Goal: Task Accomplishment & Management: Manage account settings

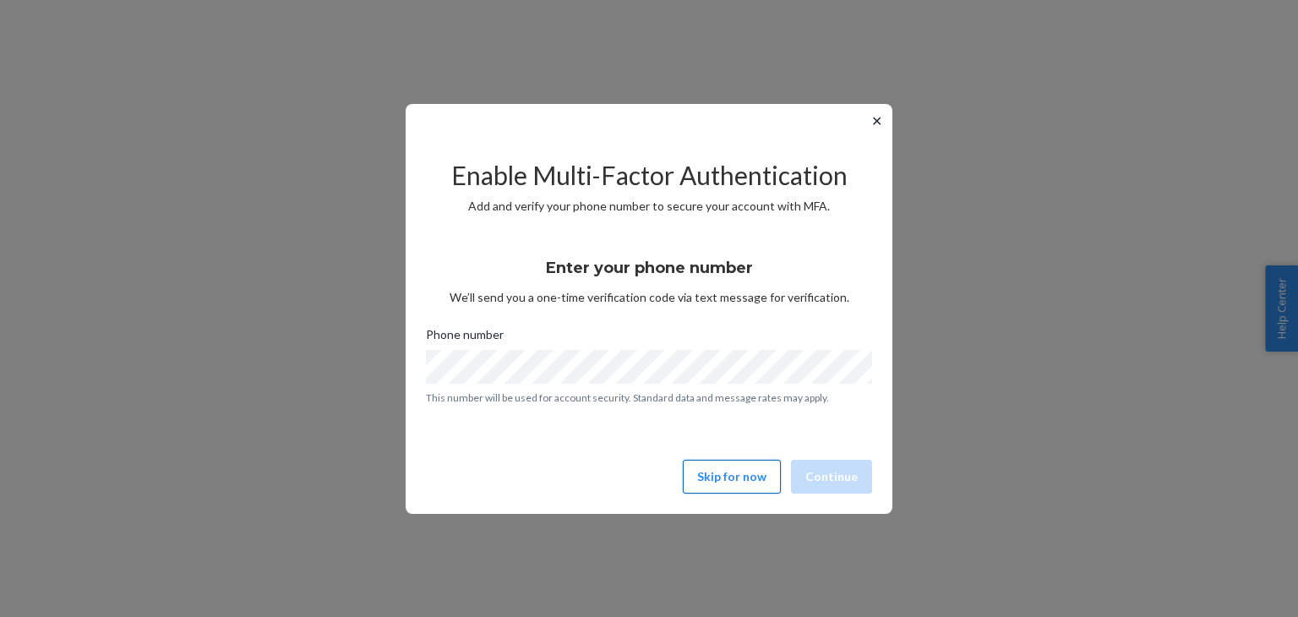
click at [747, 481] on button "Skip for now" at bounding box center [732, 477] width 98 height 34
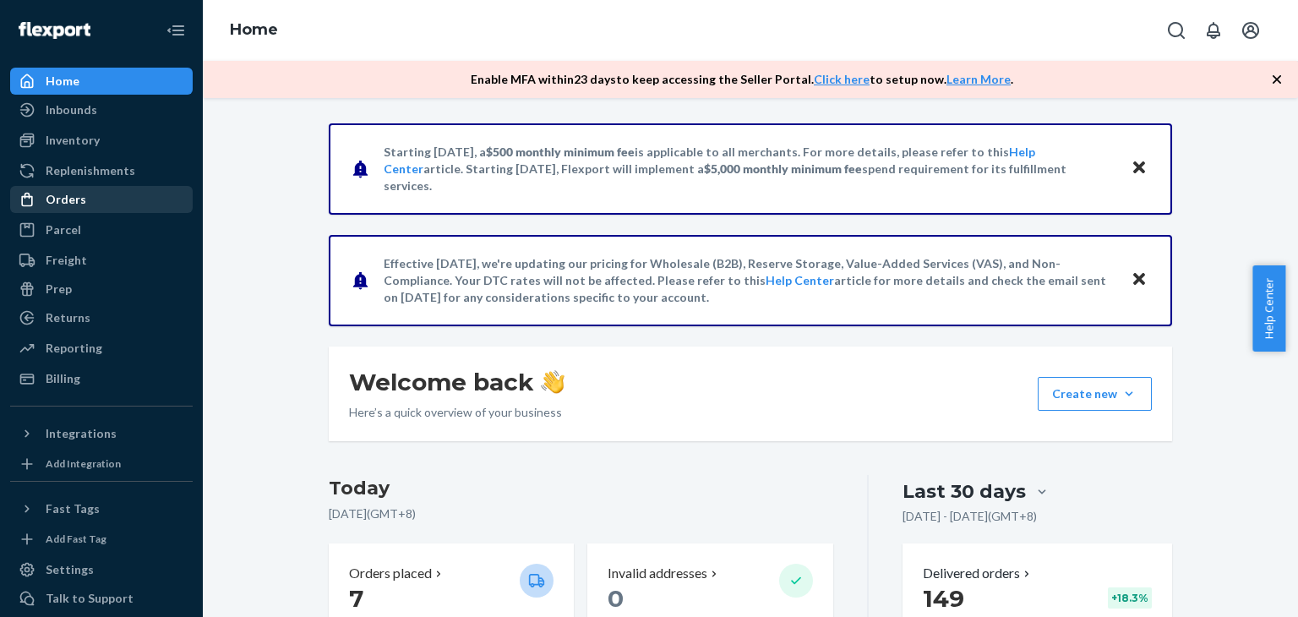
click at [79, 198] on div "Orders" at bounding box center [66, 199] width 41 height 17
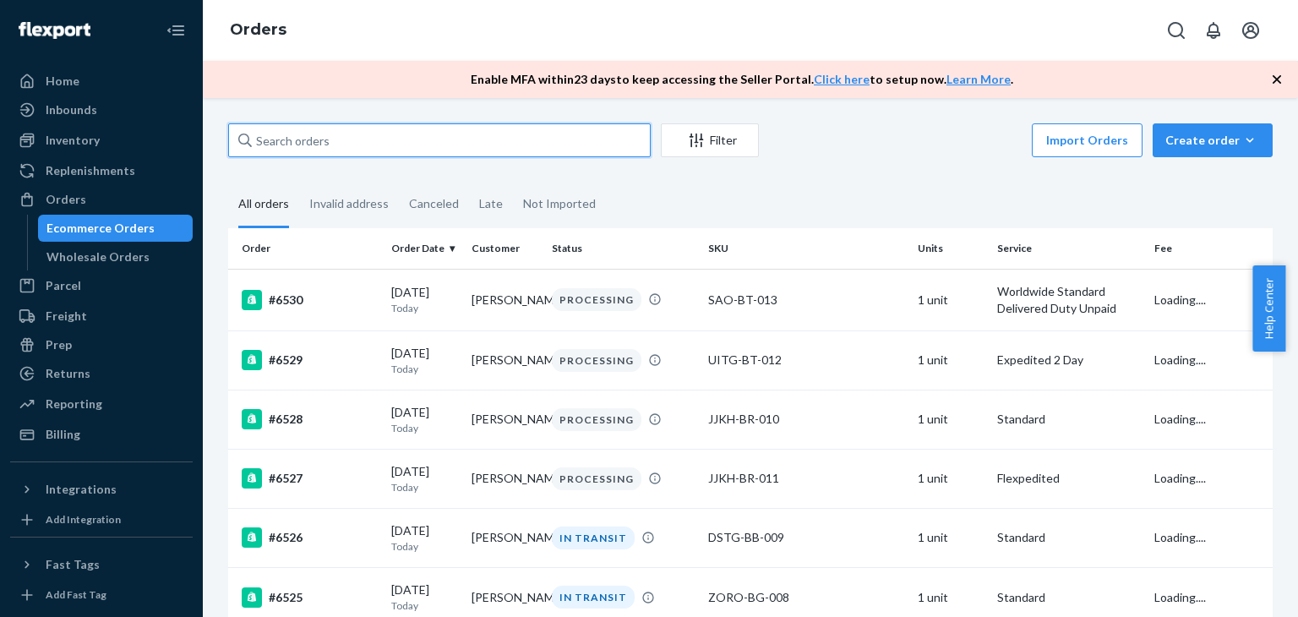
click at [553, 139] on input "text" at bounding box center [439, 140] width 423 height 34
paste input "#6431"
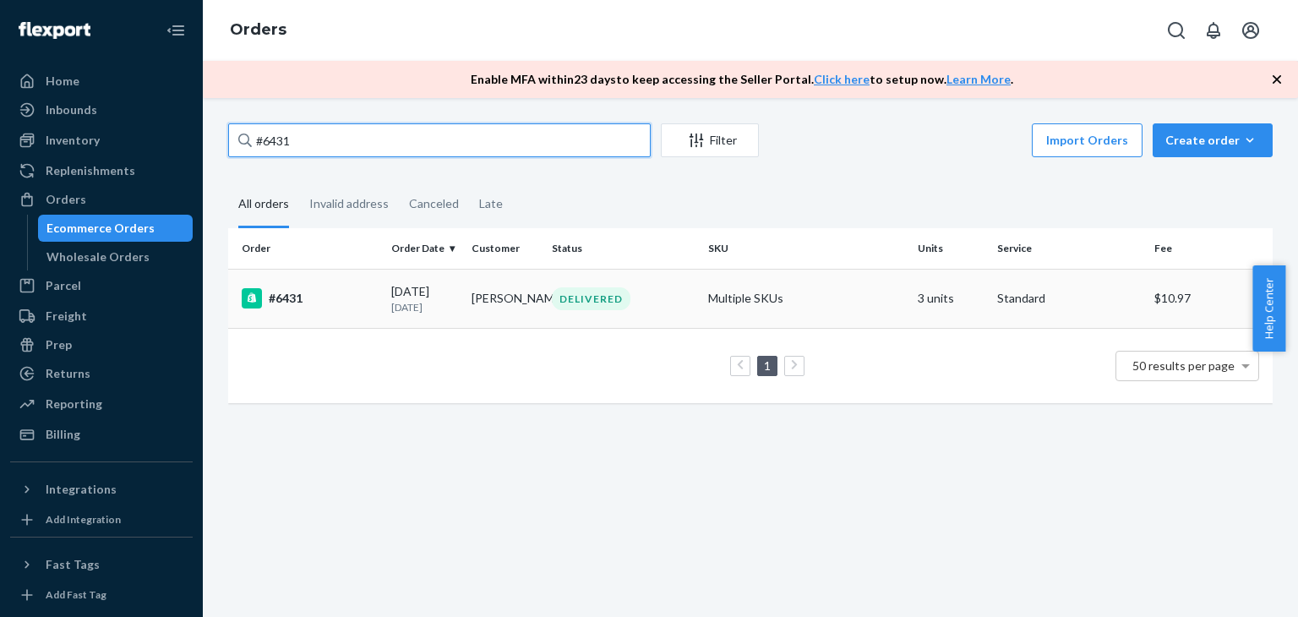
type input "#6431"
click at [291, 298] on div "#6431" at bounding box center [310, 298] width 136 height 20
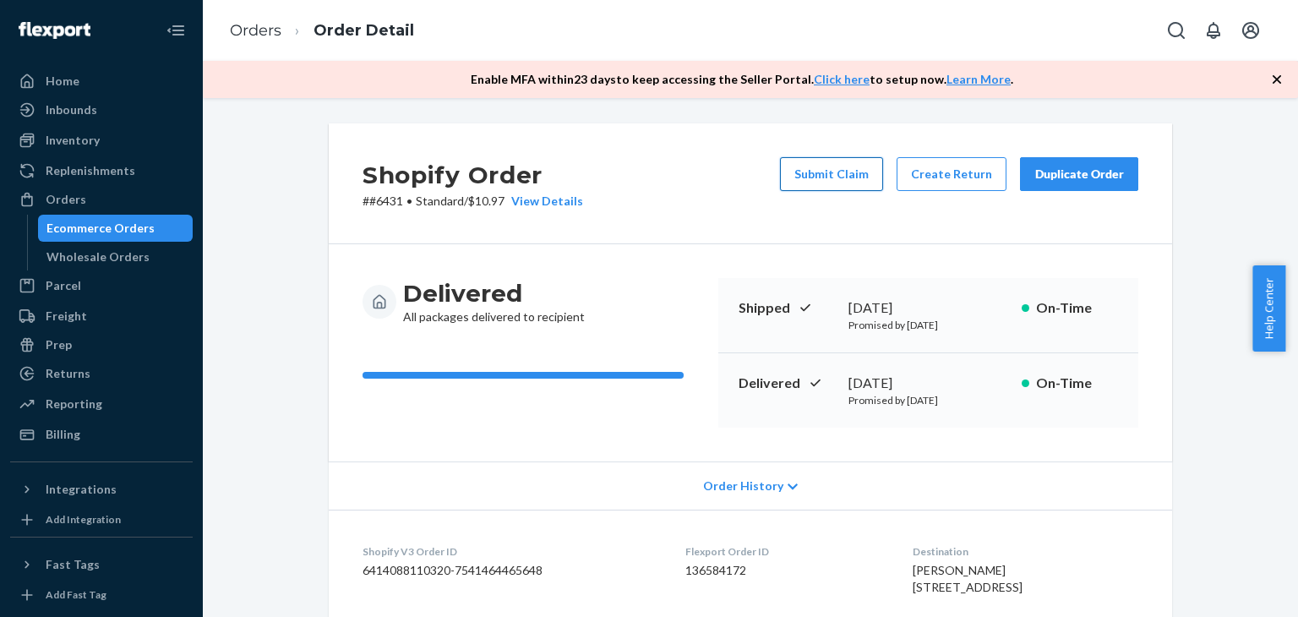
click at [842, 170] on button "Submit Claim" at bounding box center [831, 174] width 103 height 34
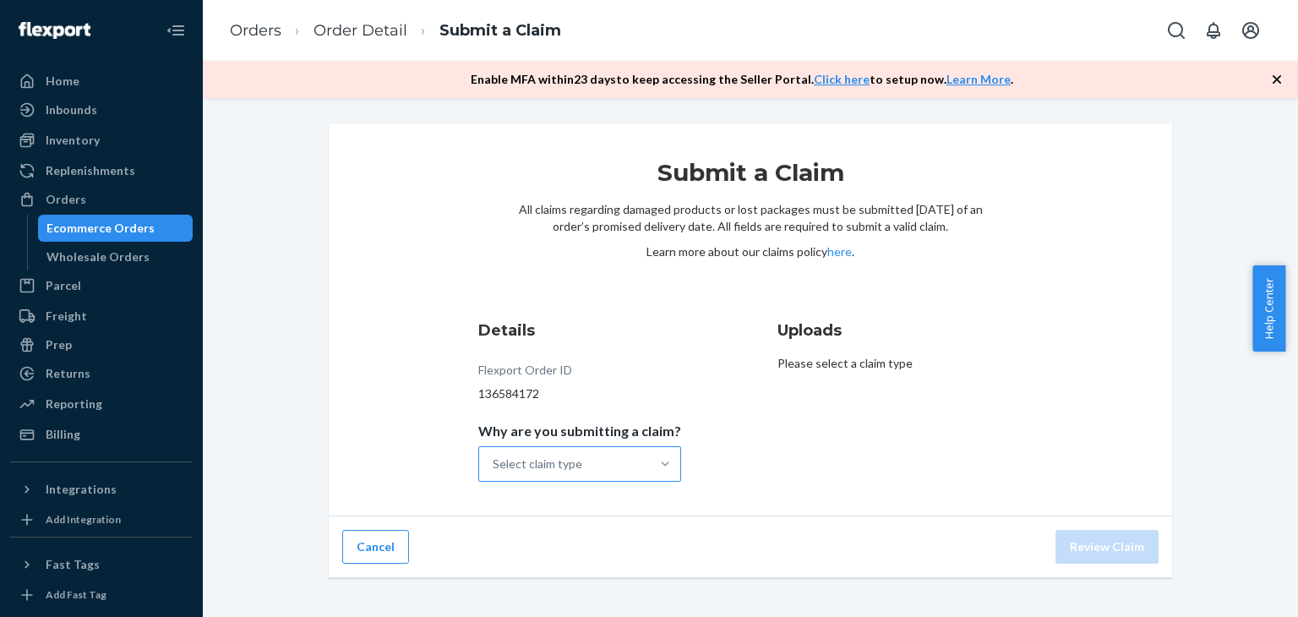
click at [650, 461] on div at bounding box center [665, 464] width 30 height 17
click at [494, 461] on input "Why are you submitting a claim? Select claim type" at bounding box center [494, 464] width 2 height 17
click at [587, 603] on div "Missing product" at bounding box center [580, 607] width 196 height 34
click at [494, 473] on input "Why are you submitting a claim? option Missing product focused, 4 of 4. 4 resul…" at bounding box center [494, 464] width 2 height 17
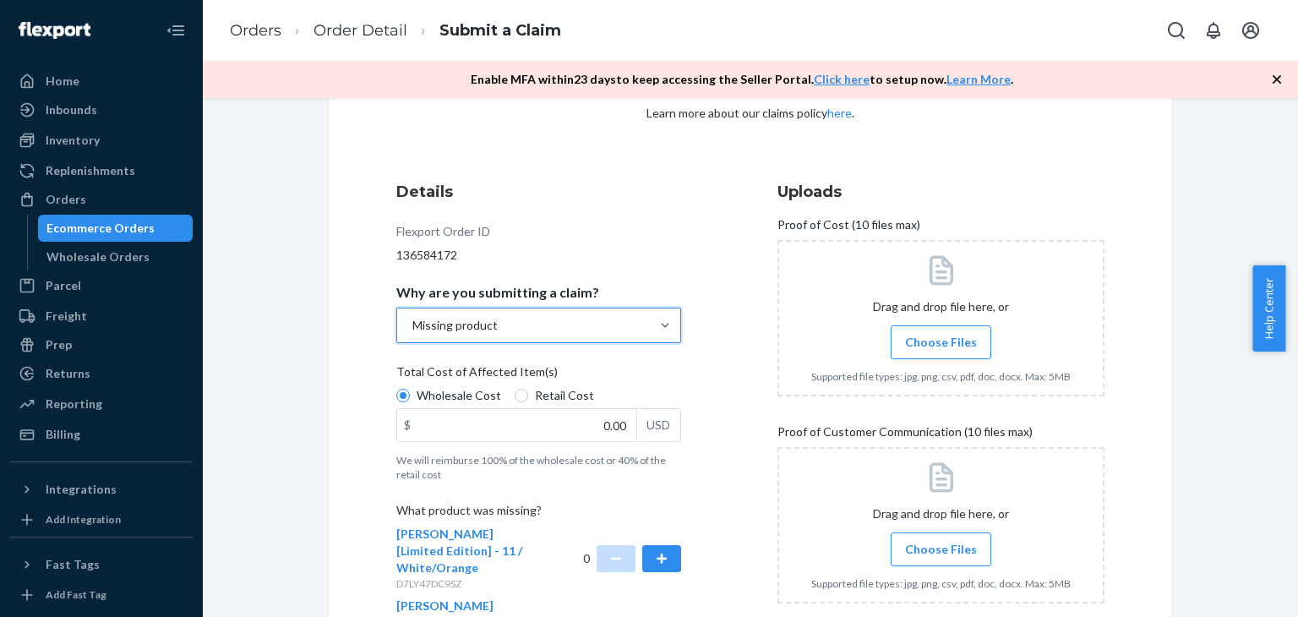
scroll to position [169, 0]
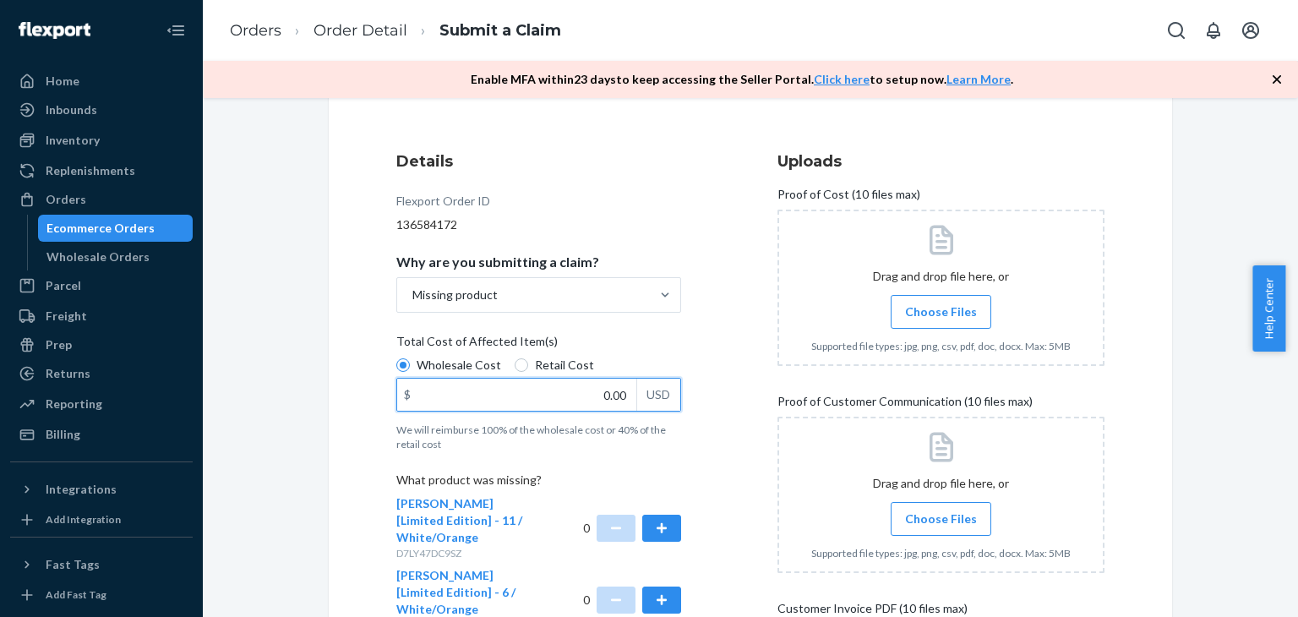
click at [576, 402] on input "0.00" at bounding box center [516, 395] width 239 height 32
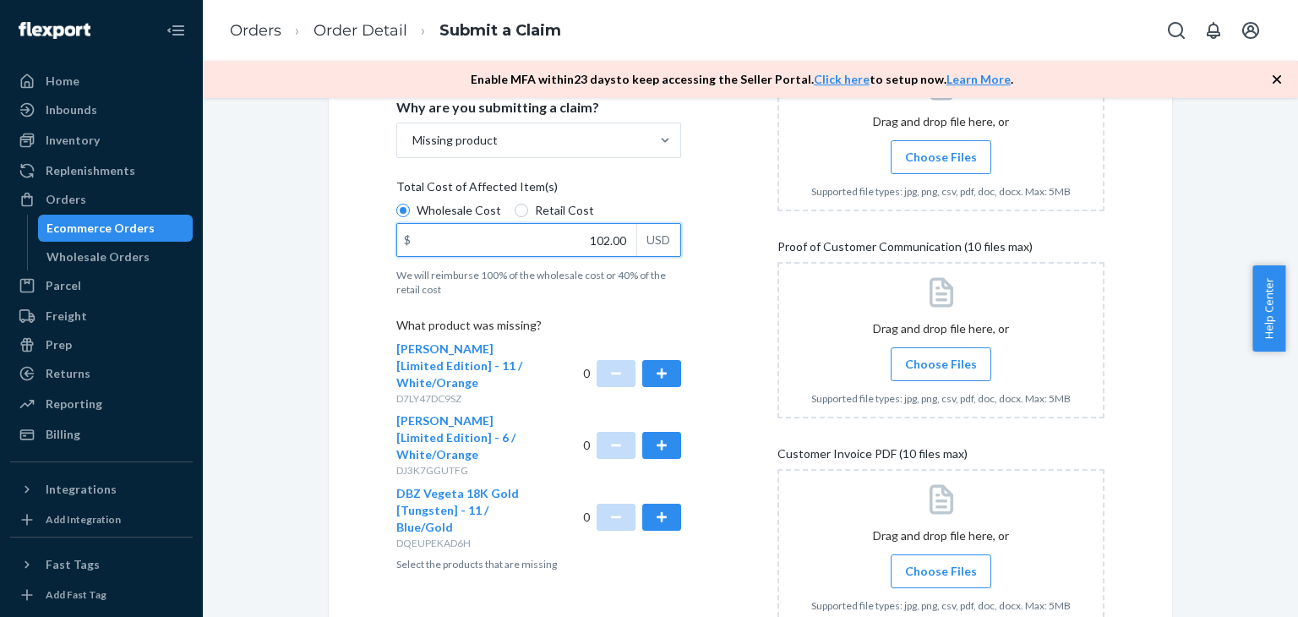
scroll to position [338, 0]
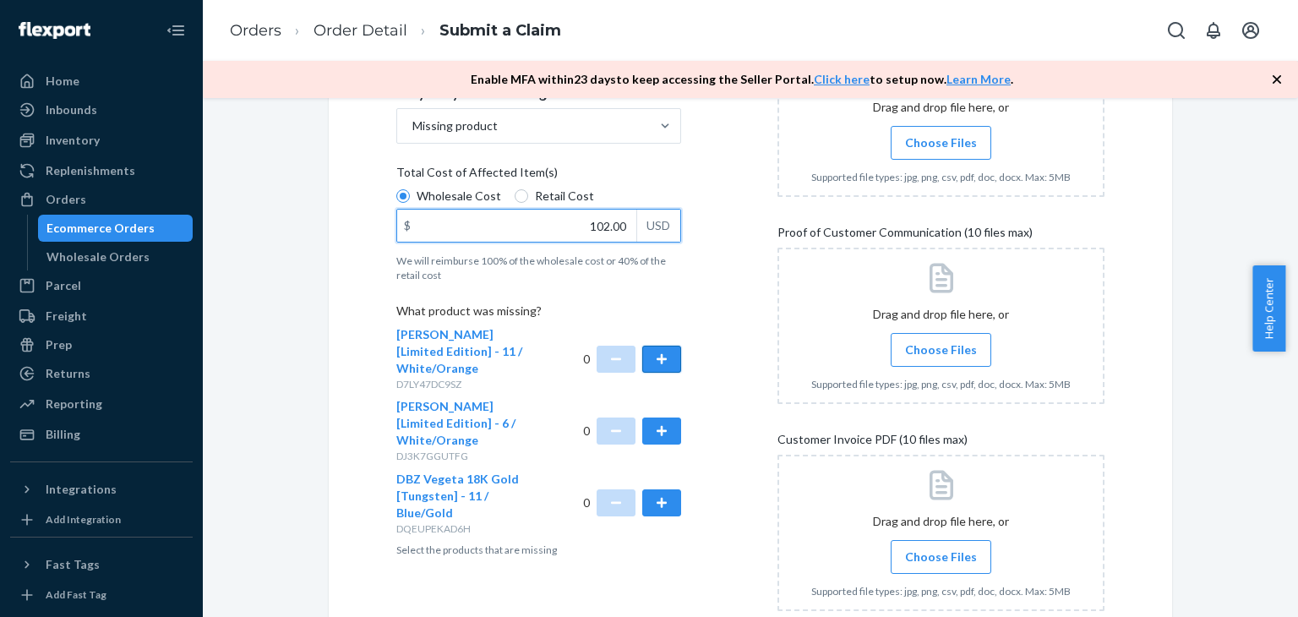
type input "102.00"
drag, startPoint x: 673, startPoint y: 346, endPoint x: 723, endPoint y: 374, distance: 57.1
click at [677, 350] on div "Details Flexport Order ID 136584172 Why are you submitting a claim? Missing pro…" at bounding box center [559, 313] width 327 height 685
drag, startPoint x: 659, startPoint y: 346, endPoint x: 675, endPoint y: 364, distance: 24.6
click at [659, 346] on button "button" at bounding box center [661, 359] width 39 height 27
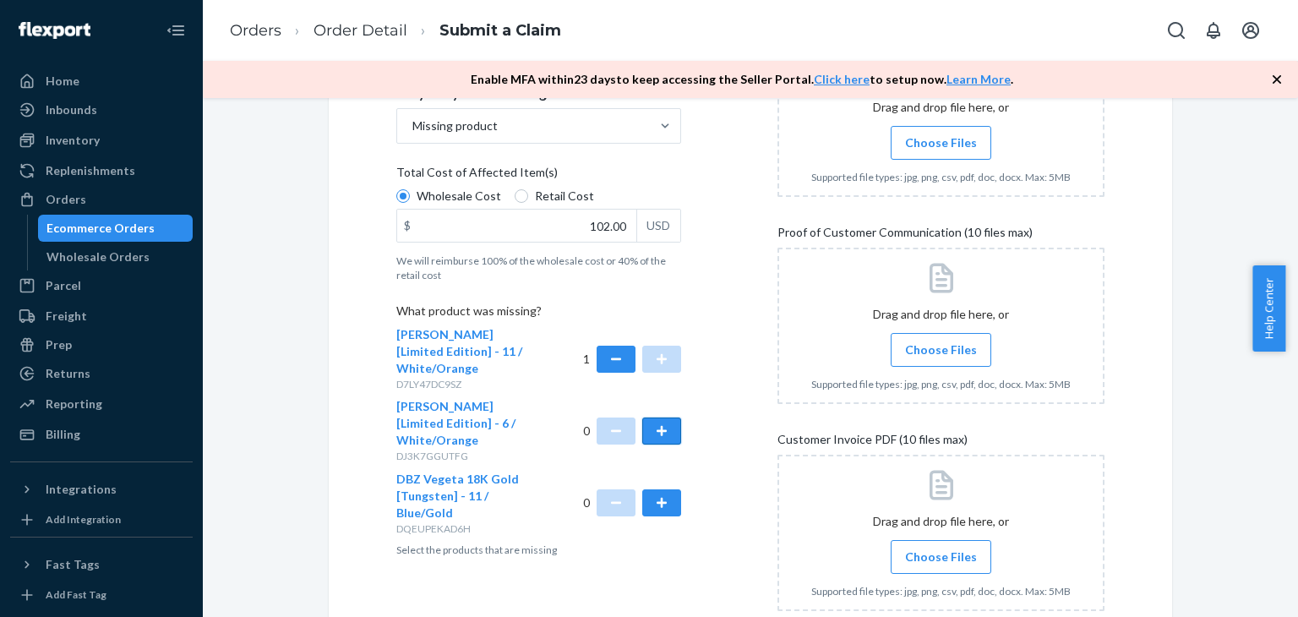
click at [660, 418] on button "button" at bounding box center [661, 431] width 39 height 27
click at [957, 141] on span "Choose Files" at bounding box center [941, 142] width 72 height 17
click at [942, 141] on input "Choose Files" at bounding box center [941, 143] width 1 height 19
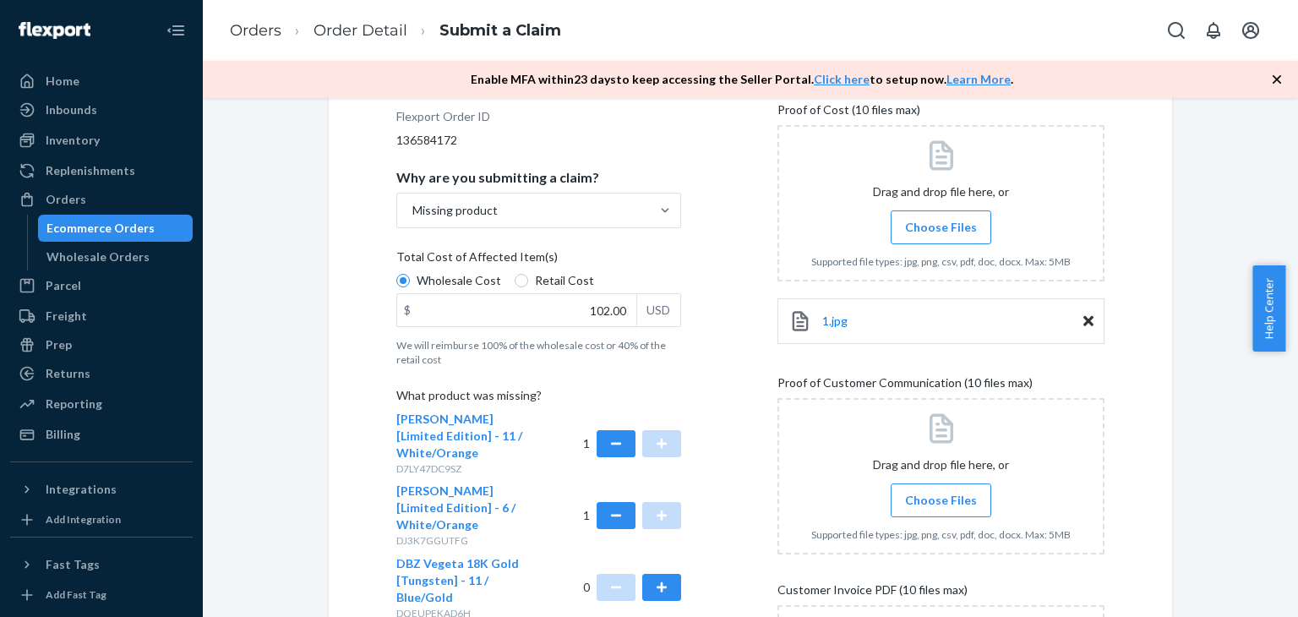
scroll to position [169, 0]
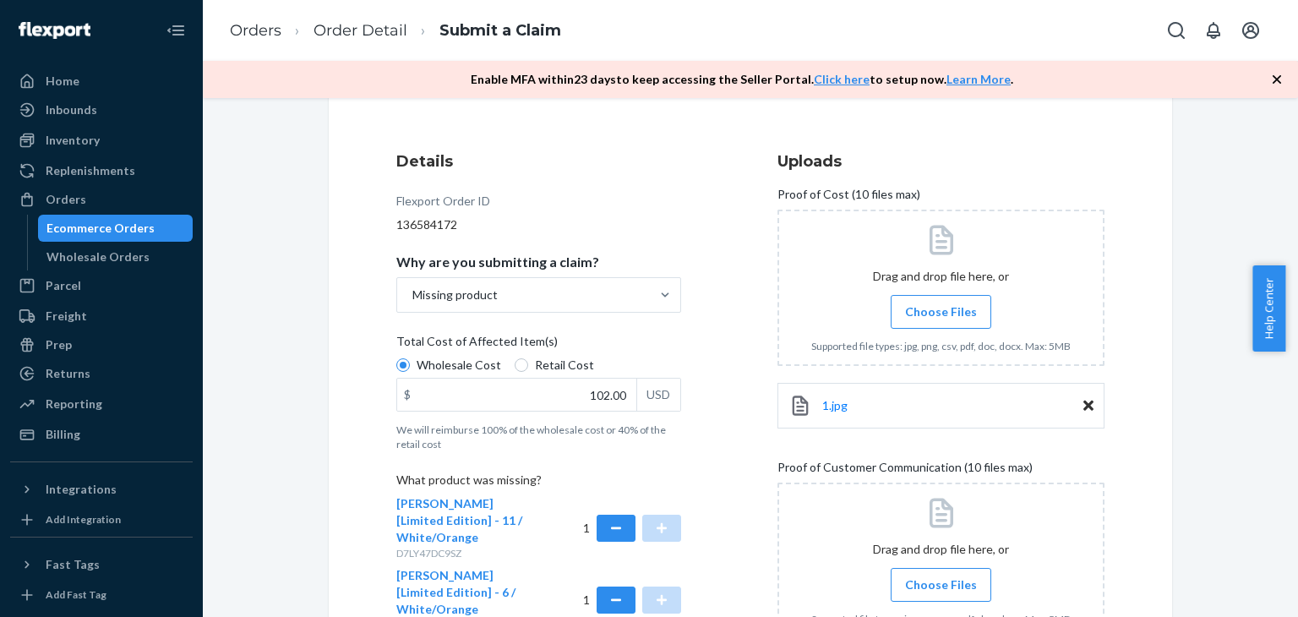
click at [969, 313] on label "Choose Files" at bounding box center [941, 312] width 101 height 34
click at [942, 313] on input "Choose Files" at bounding box center [941, 312] width 1 height 19
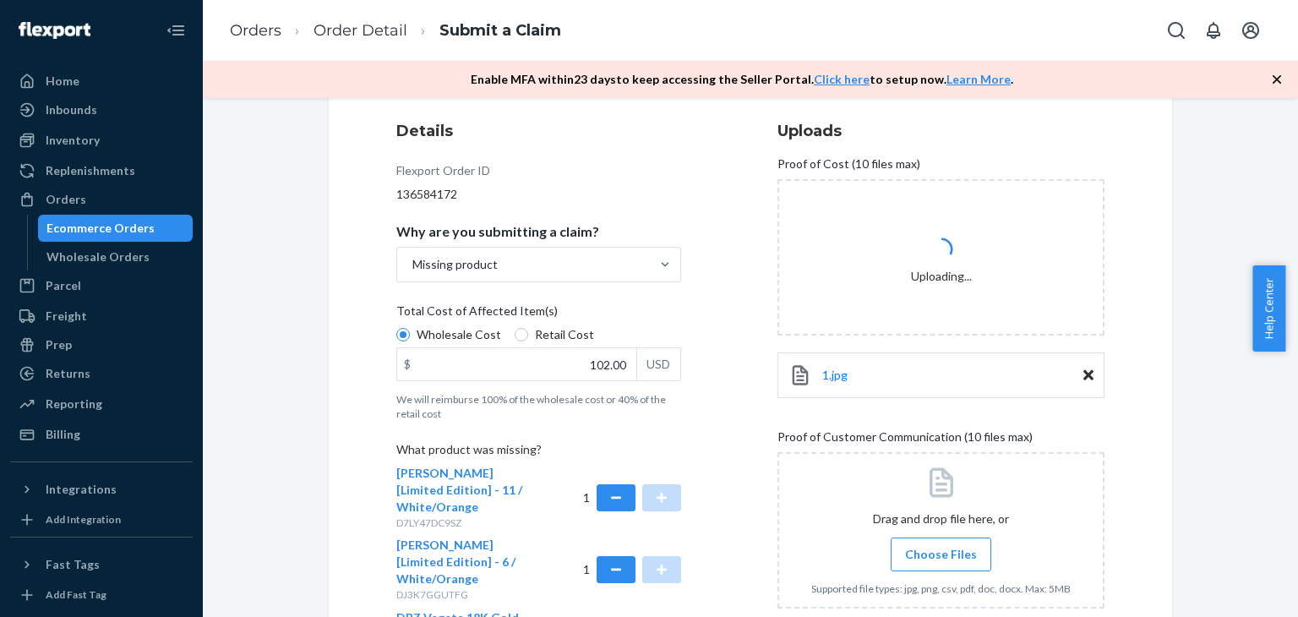
scroll to position [254, 0]
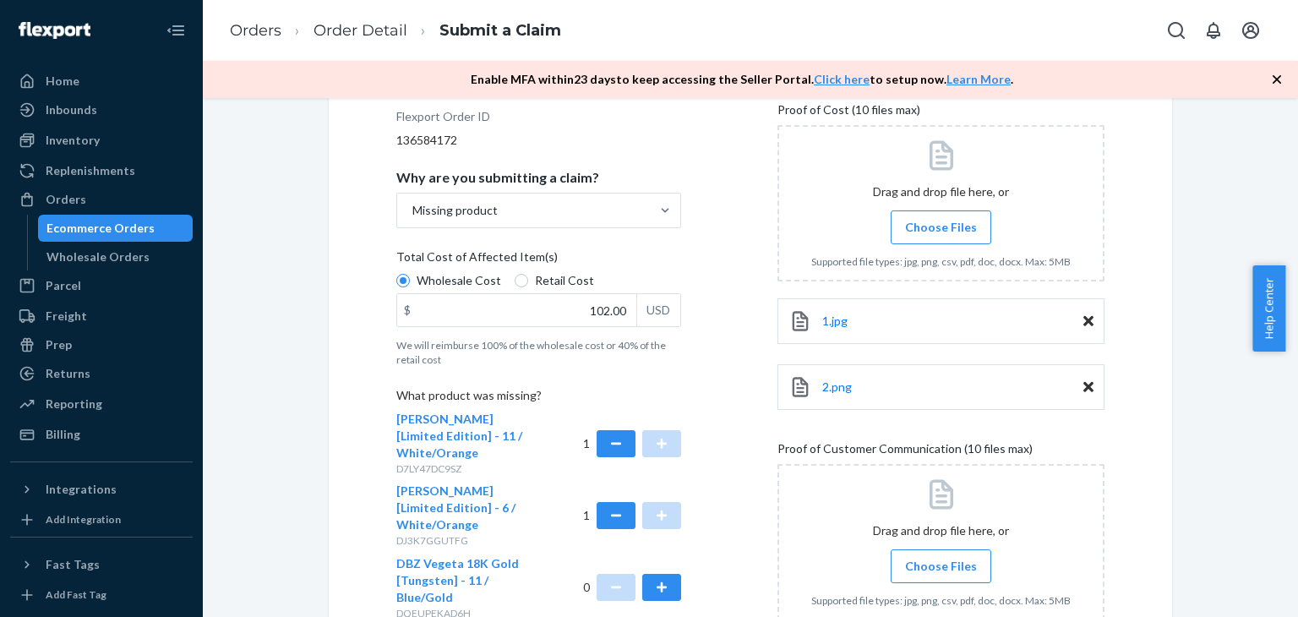
click at [936, 231] on span "Choose Files" at bounding box center [941, 227] width 72 height 17
click at [941, 231] on input "Choose Files" at bounding box center [941, 227] width 1 height 19
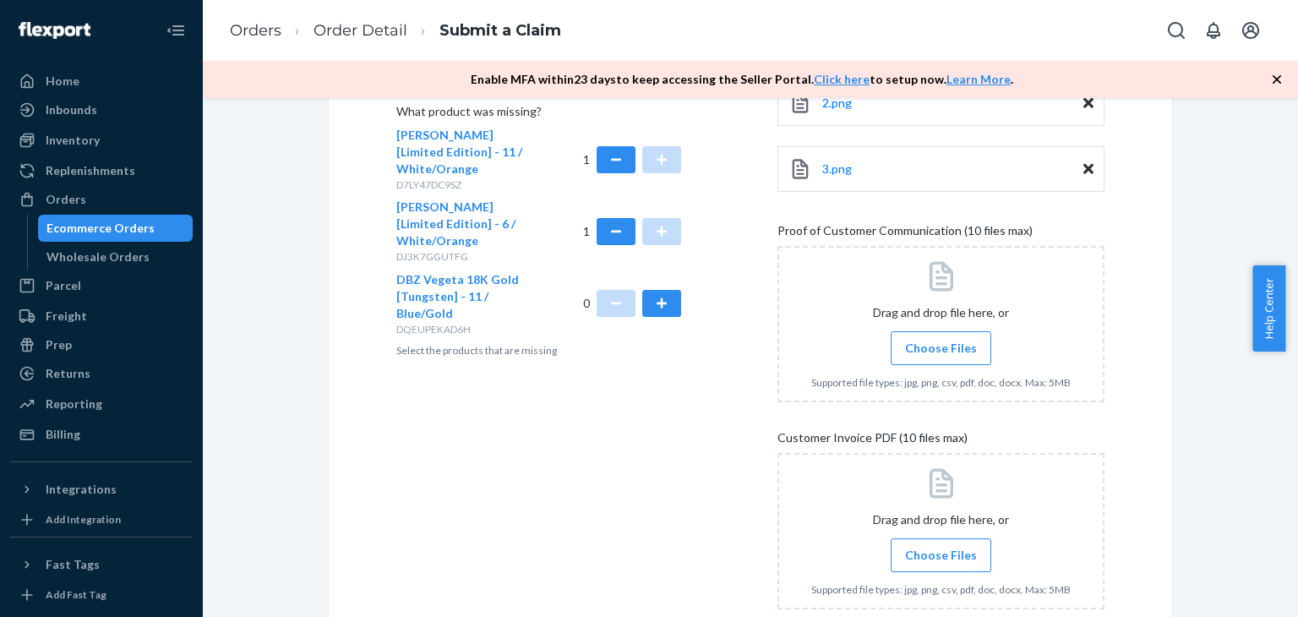
scroll to position [592, 0]
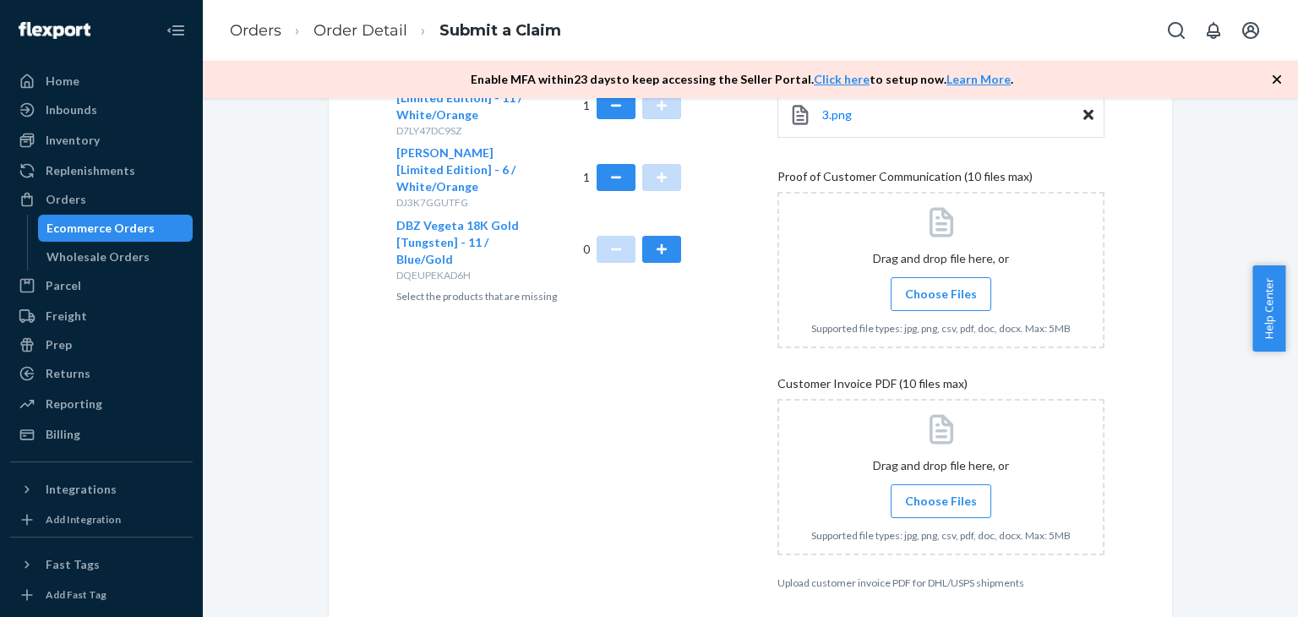
click at [926, 305] on label "Choose Files" at bounding box center [941, 294] width 101 height 34
click at [941, 303] on input "Choose Files" at bounding box center [941, 294] width 1 height 19
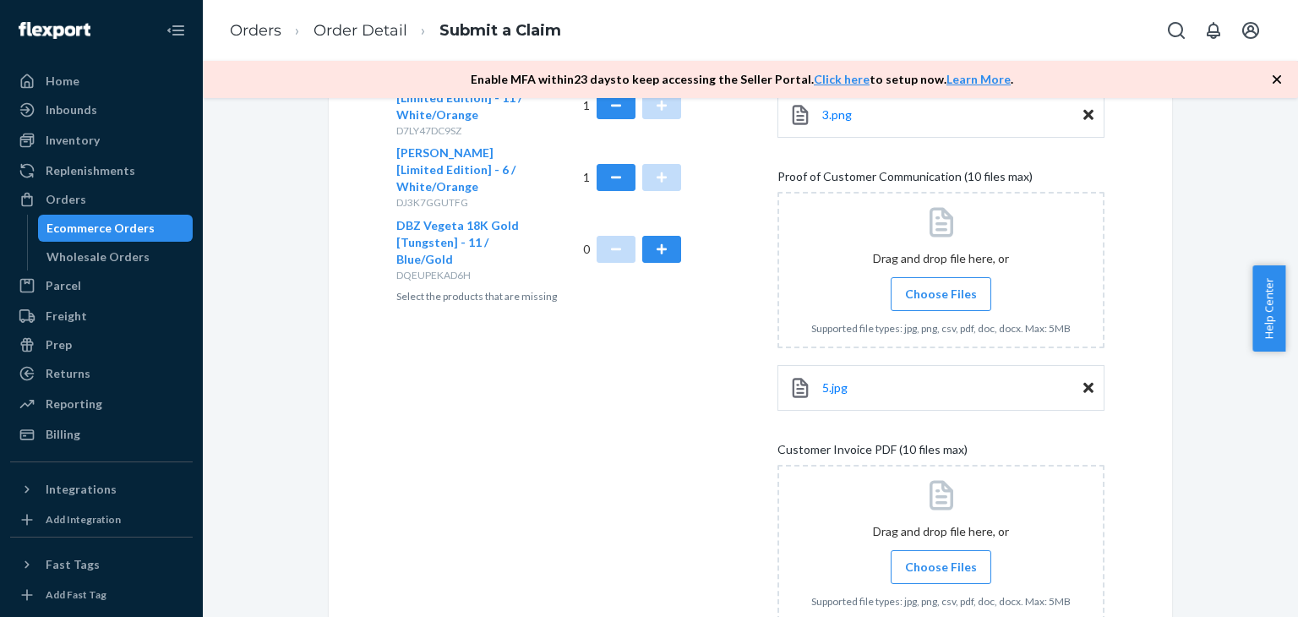
click at [966, 298] on span "Choose Files" at bounding box center [941, 294] width 72 height 17
click at [942, 298] on input "Choose Files" at bounding box center [941, 294] width 1 height 19
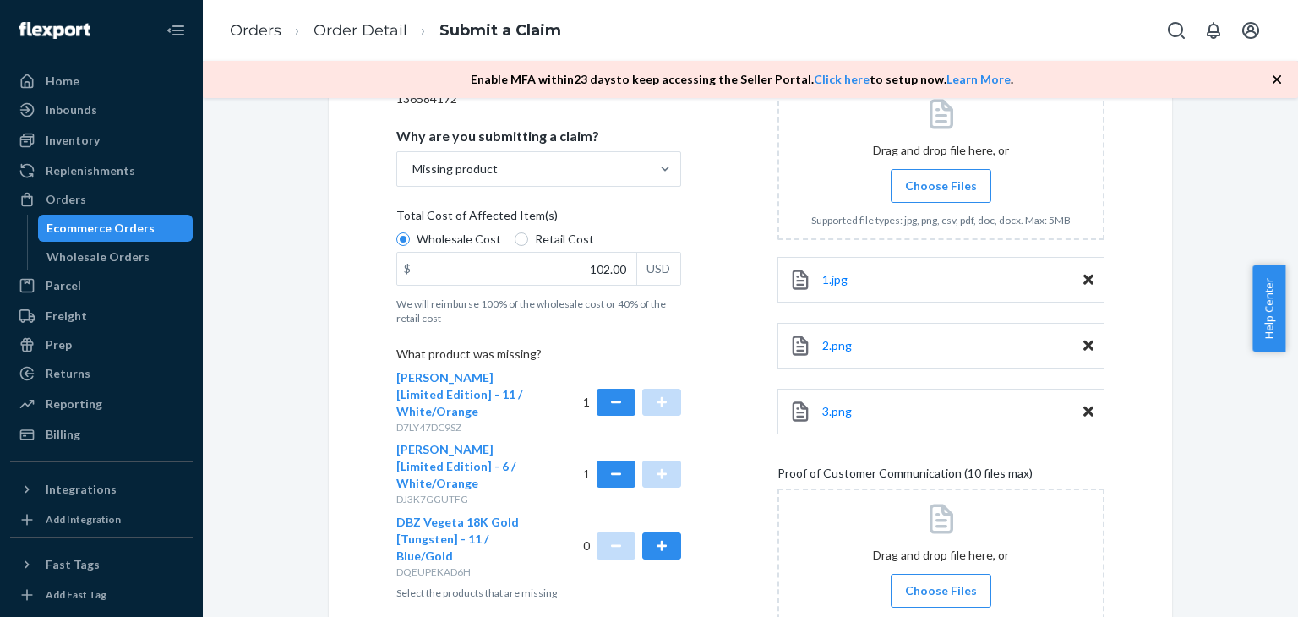
scroll to position [284, 0]
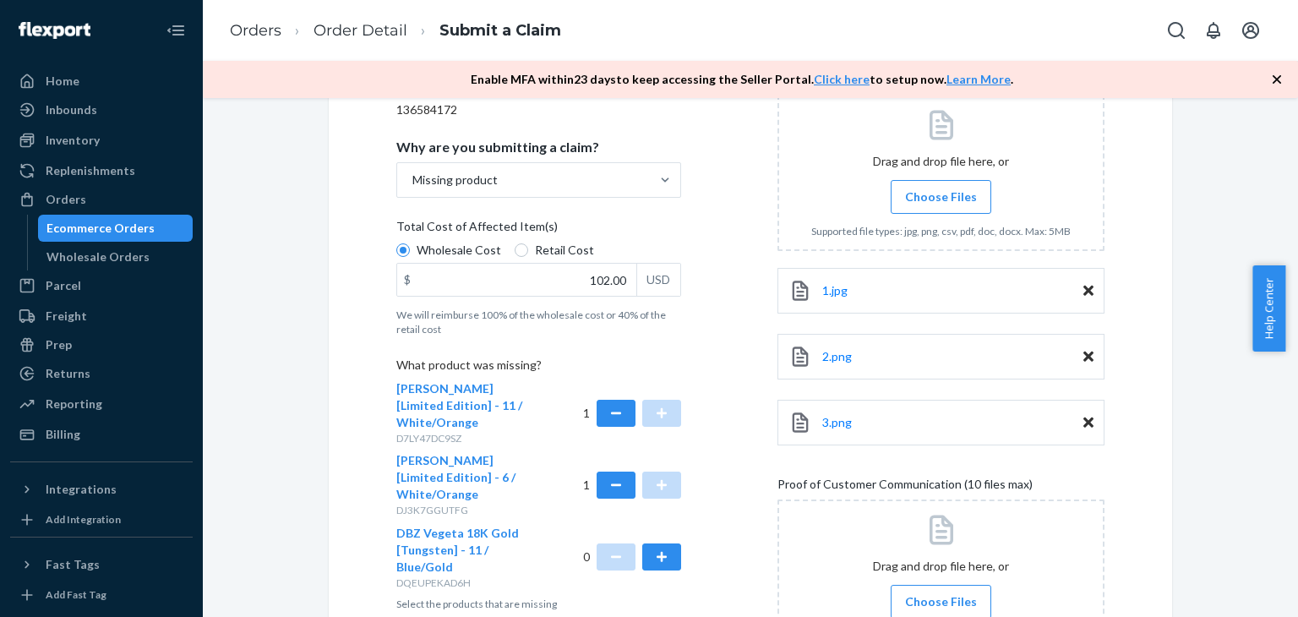
click at [1173, 409] on div "Submit a Claim All claims regarding damaged products or lost packages must be s…" at bounding box center [750, 482] width 869 height 1287
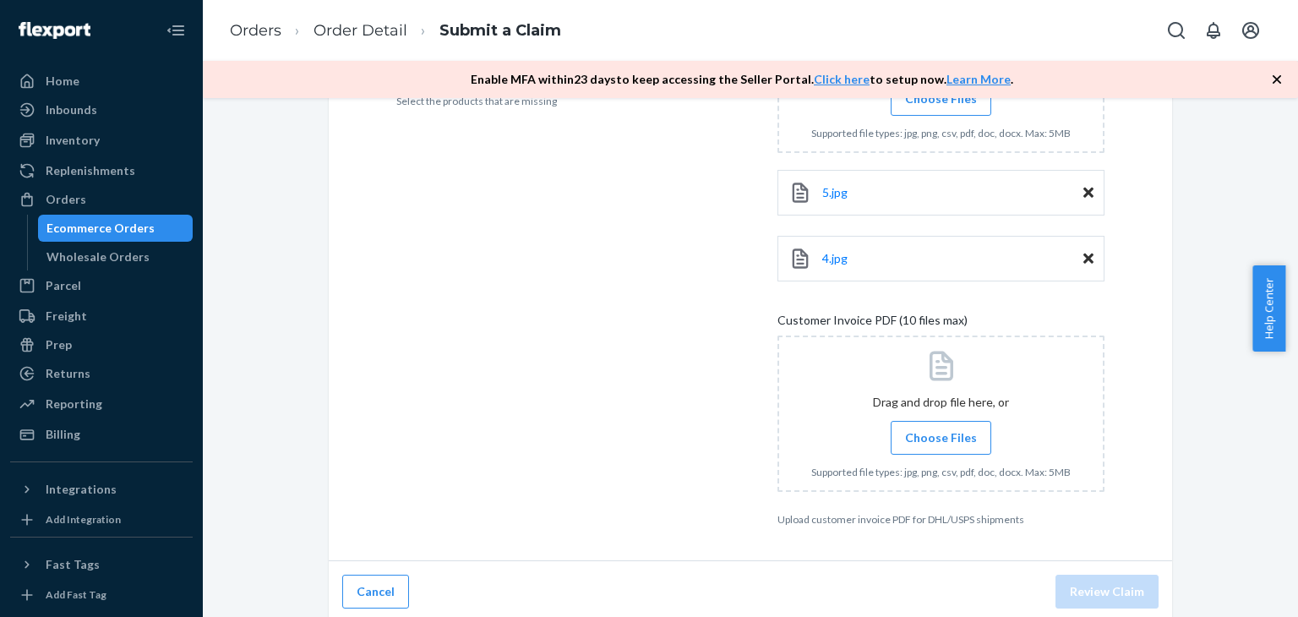
scroll to position [791, 0]
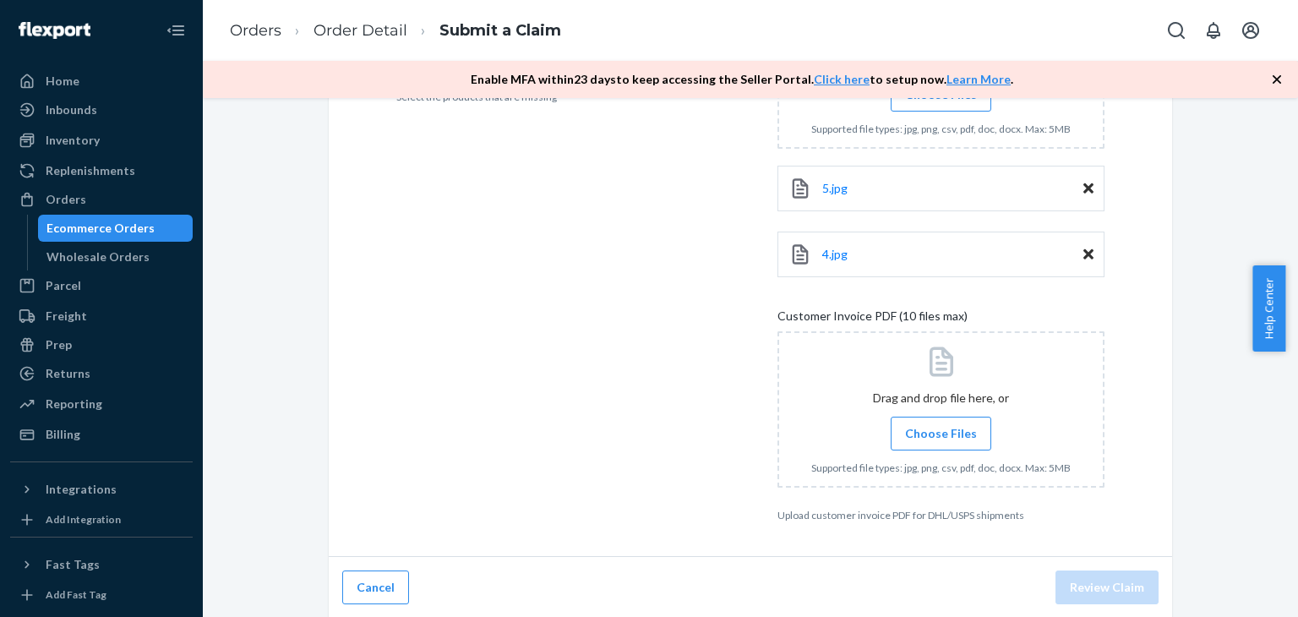
click at [914, 439] on span "Choose Files" at bounding box center [941, 433] width 72 height 17
click at [941, 439] on input "Choose Files" at bounding box center [941, 433] width 1 height 19
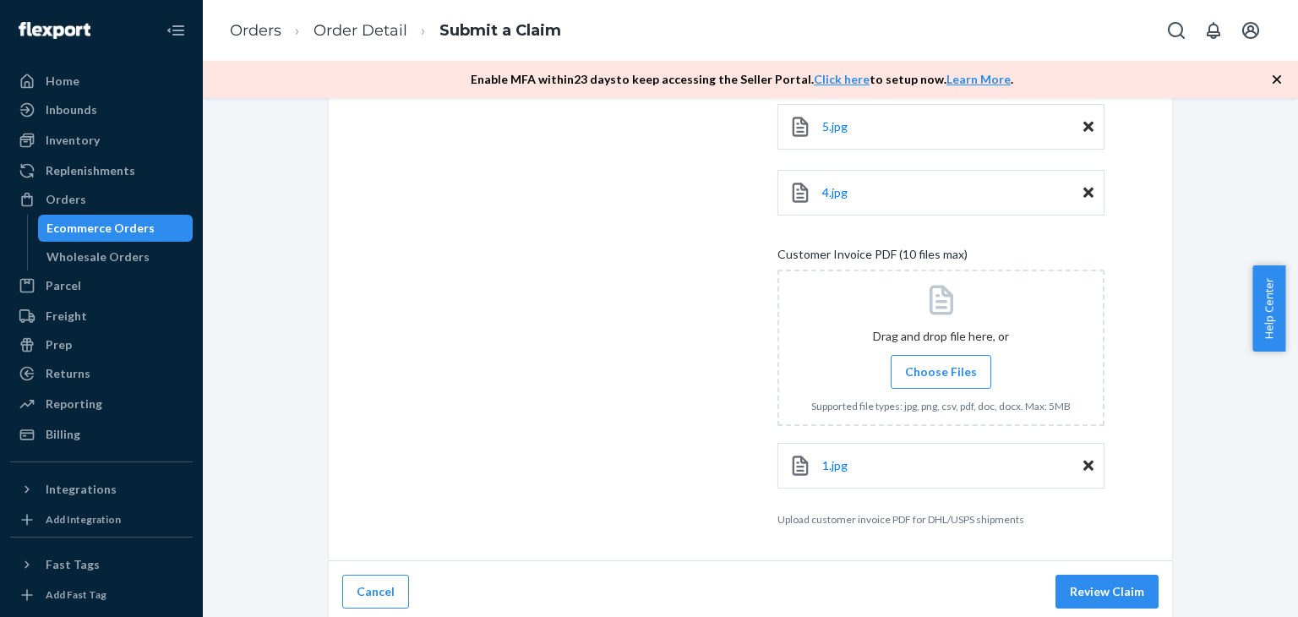
scroll to position [856, 0]
click at [1095, 588] on button "Review Claim" at bounding box center [1107, 588] width 103 height 34
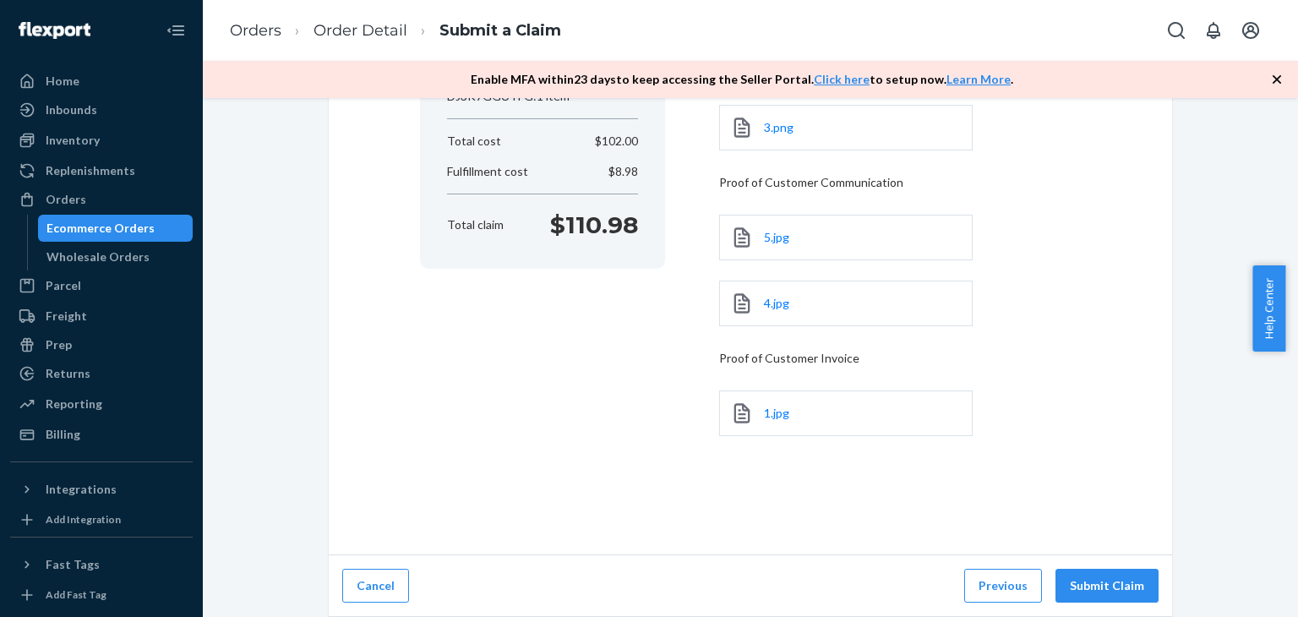
scroll to position [360, 0]
drag, startPoint x: 542, startPoint y: 224, endPoint x: 636, endPoint y: 288, distance: 113.7
click at [630, 230] on div "Total claim $110.98" at bounding box center [542, 227] width 205 height 34
copy p "$110.98"
click at [1110, 582] on button "Submit Claim" at bounding box center [1107, 588] width 103 height 34
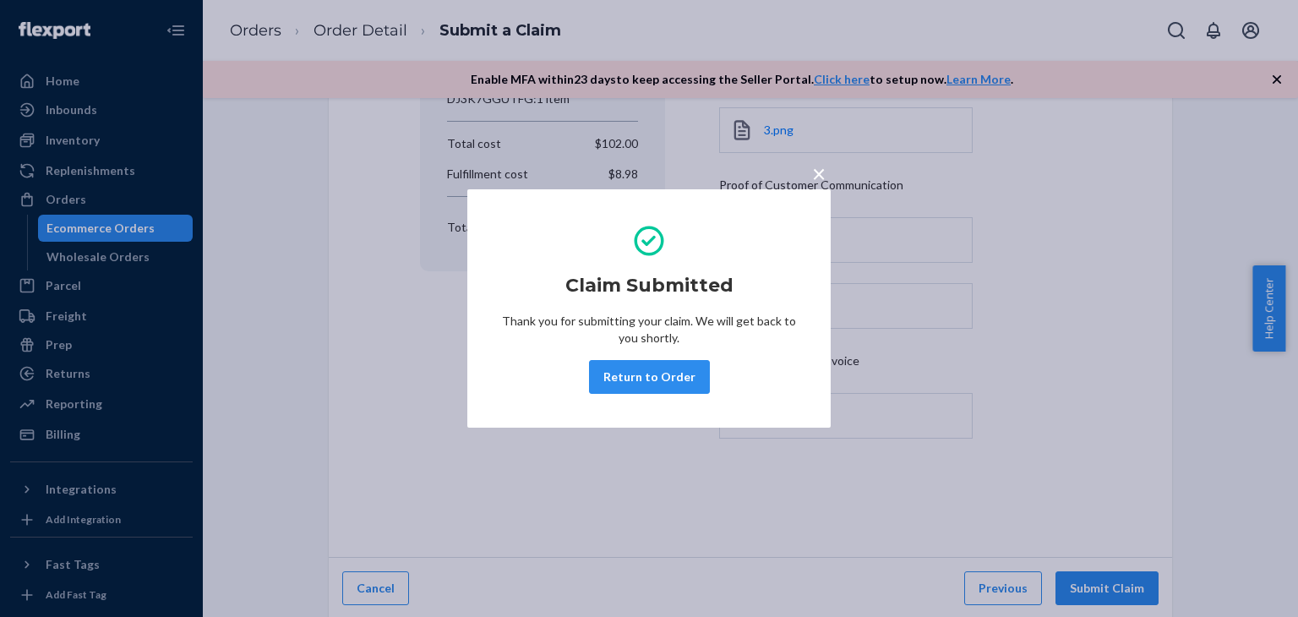
drag, startPoint x: 642, startPoint y: 380, endPoint x: 680, endPoint y: 400, distance: 42.4
click at [642, 378] on button "Return to Order" at bounding box center [649, 377] width 121 height 34
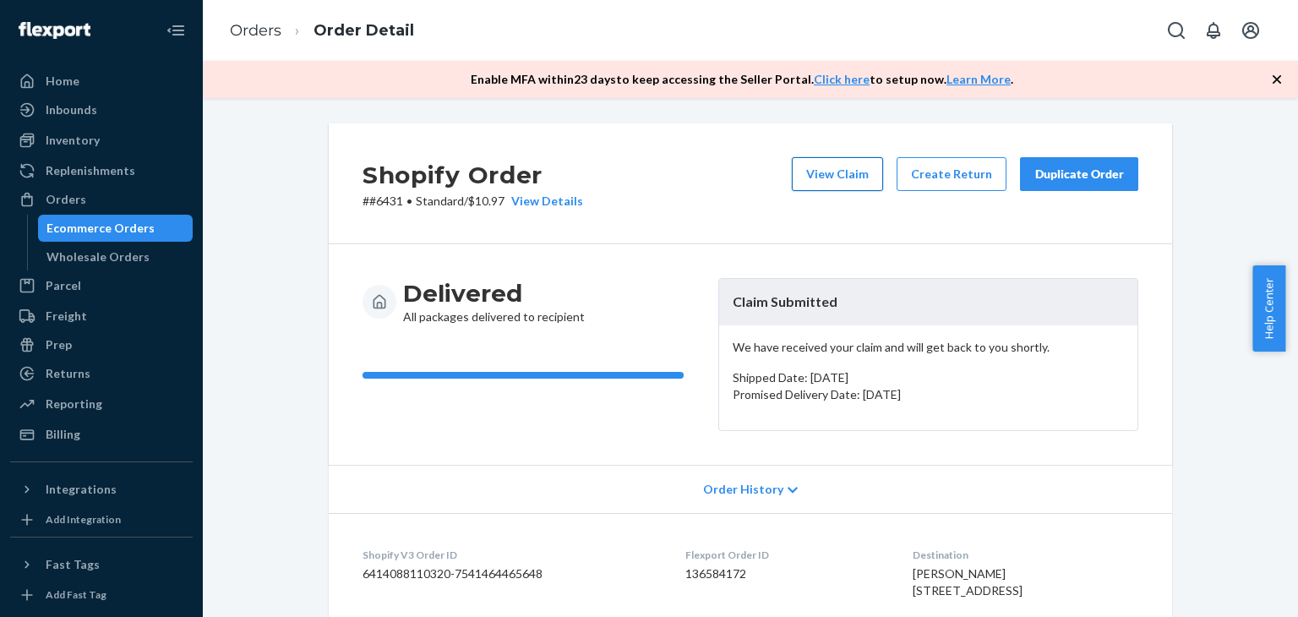
click at [852, 174] on button "View Claim" at bounding box center [837, 174] width 91 height 34
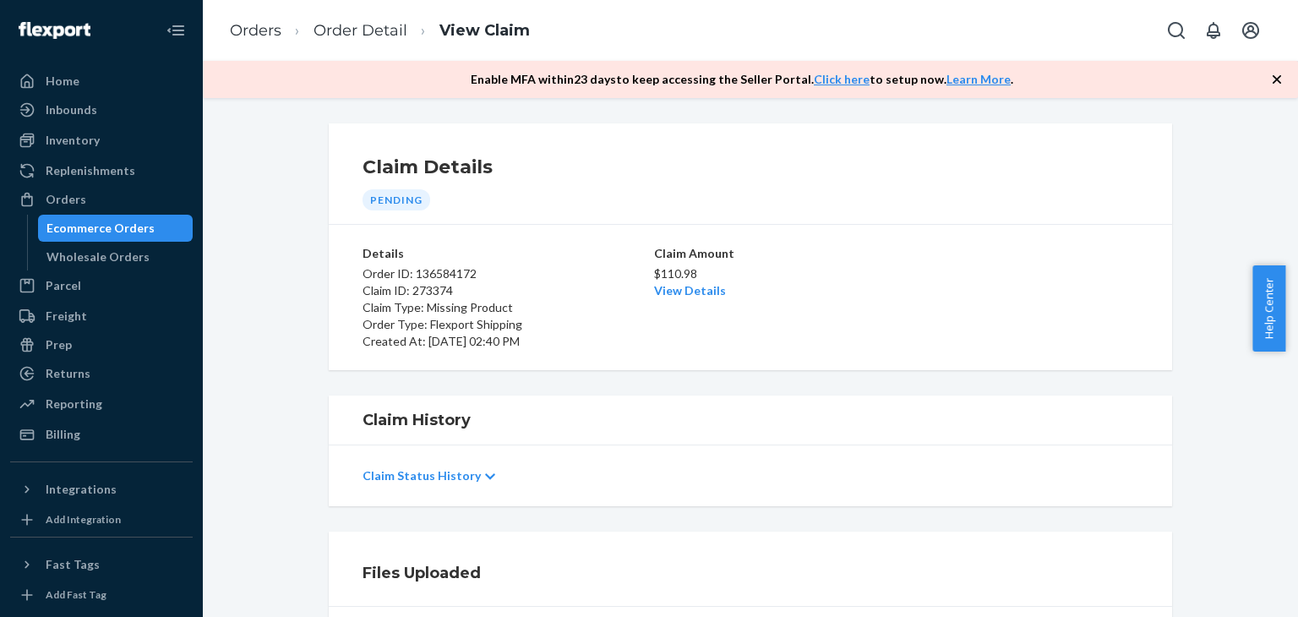
click at [427, 287] on p "Claim ID: 273374" at bounding box center [507, 290] width 288 height 17
copy p "273374"
click at [96, 230] on div "Ecommerce Orders" at bounding box center [100, 228] width 108 height 17
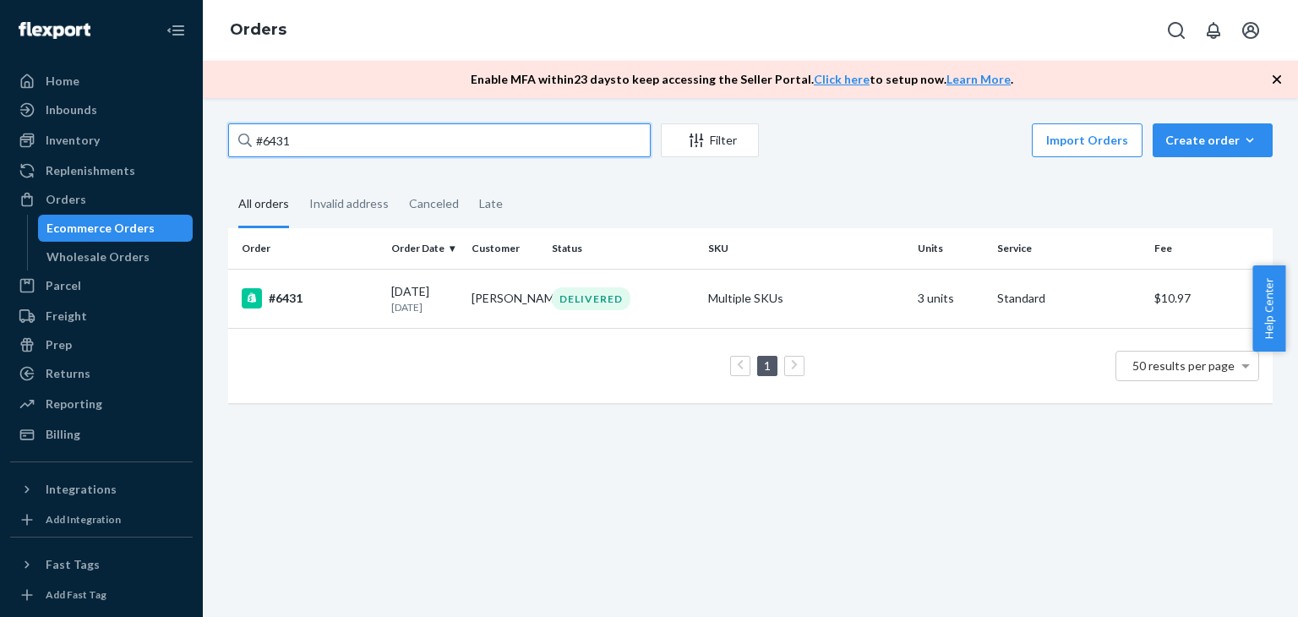
click at [342, 140] on input "#6431" at bounding box center [439, 140] width 423 height 34
click at [341, 139] on input "#6431" at bounding box center [439, 140] width 423 height 34
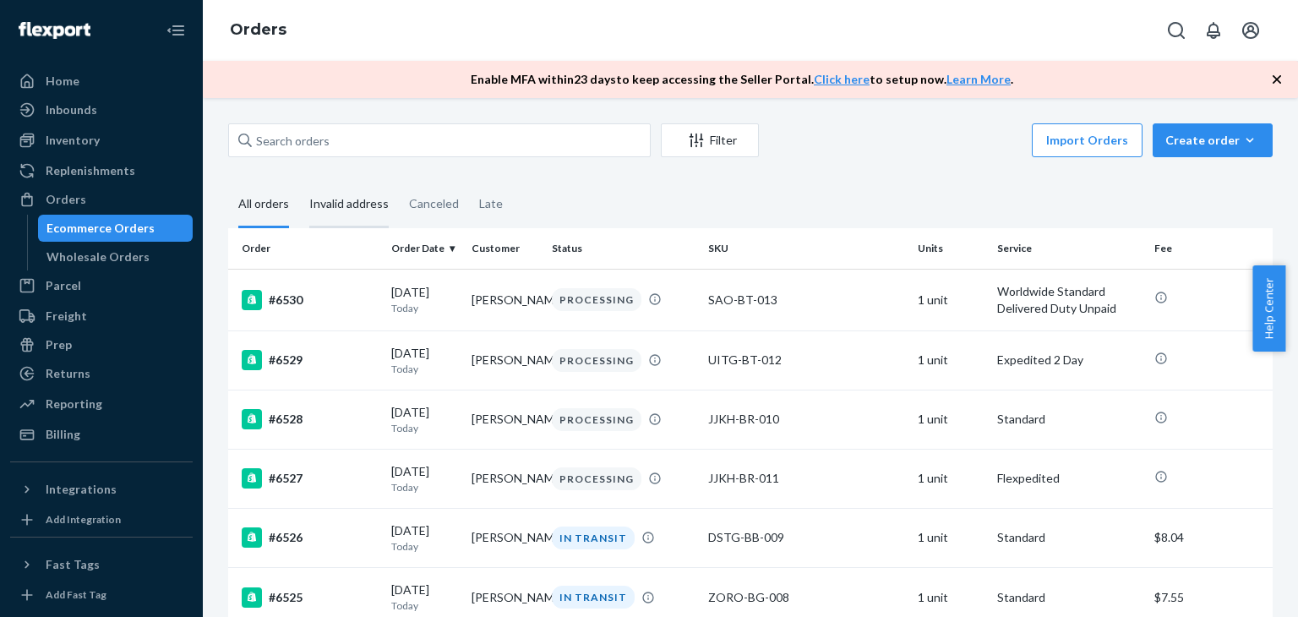
click at [346, 210] on div "Invalid address" at bounding box center [348, 205] width 79 height 46
click at [299, 182] on input "Invalid address" at bounding box center [299, 182] width 0 height 0
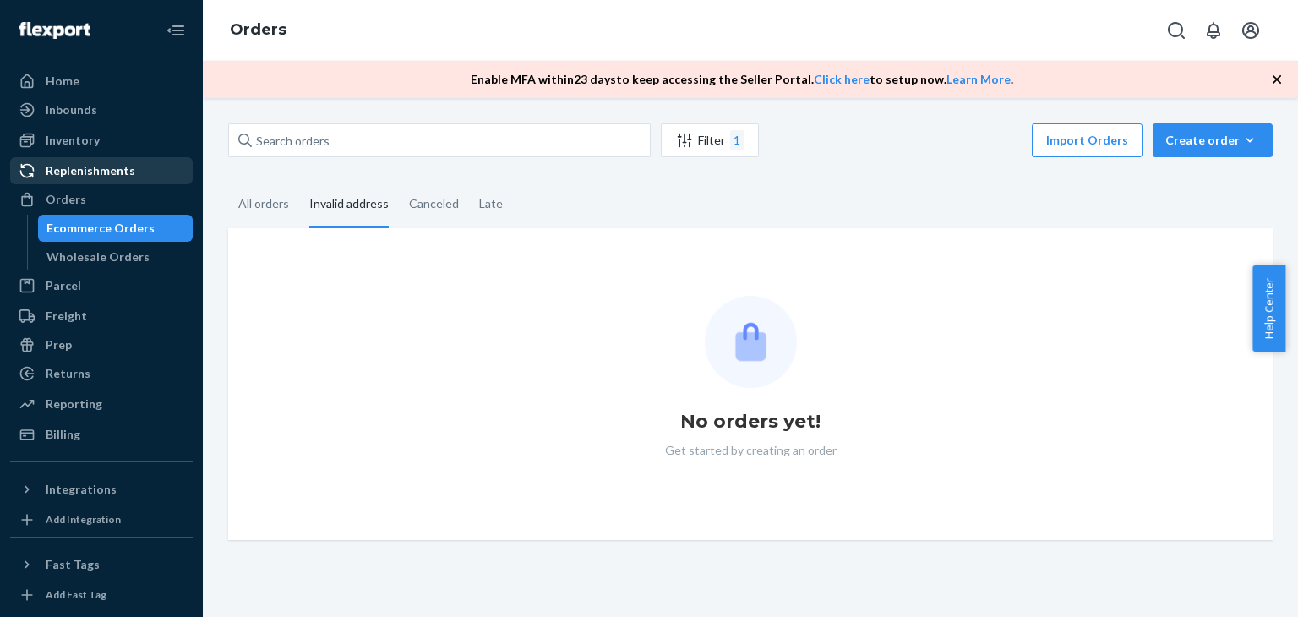
drag, startPoint x: 78, startPoint y: 144, endPoint x: 96, endPoint y: 161, distance: 25.1
click at [78, 144] on div "Inventory" at bounding box center [73, 140] width 54 height 17
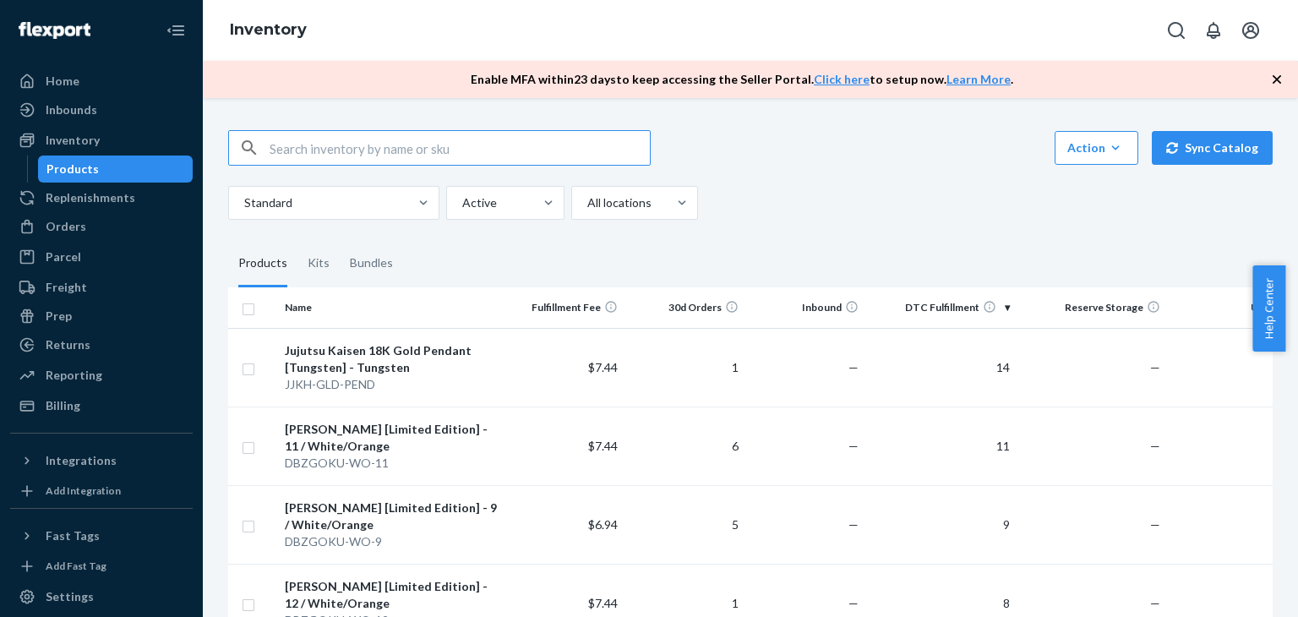
click at [446, 141] on input "text" at bounding box center [460, 148] width 380 height 34
type input "pend"
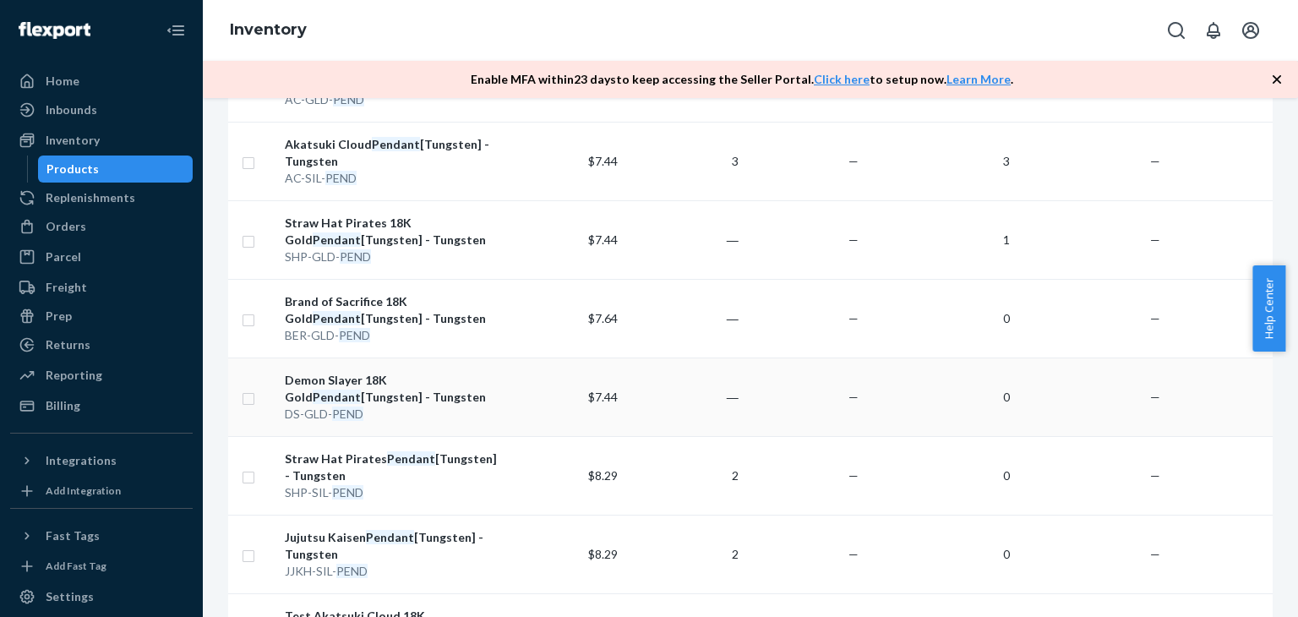
scroll to position [360, 0]
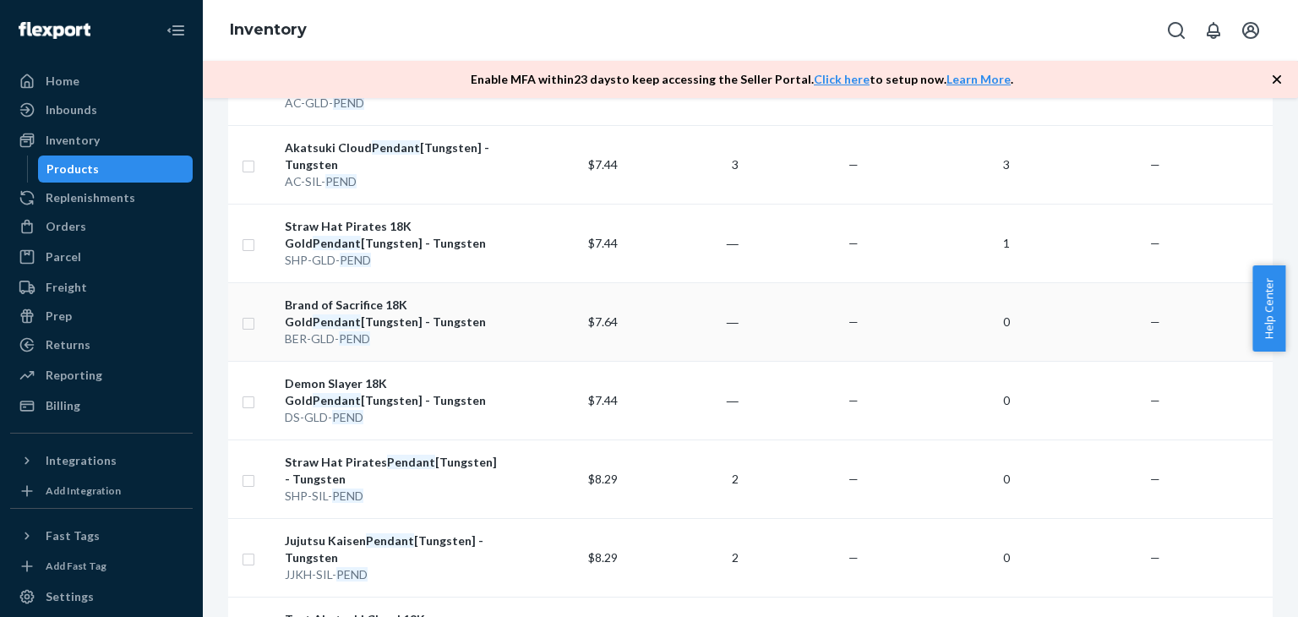
click at [357, 303] on div "Brand of Sacrifice 18K Gold Pendant [Tungsten] - Tungsten" at bounding box center [391, 314] width 212 height 34
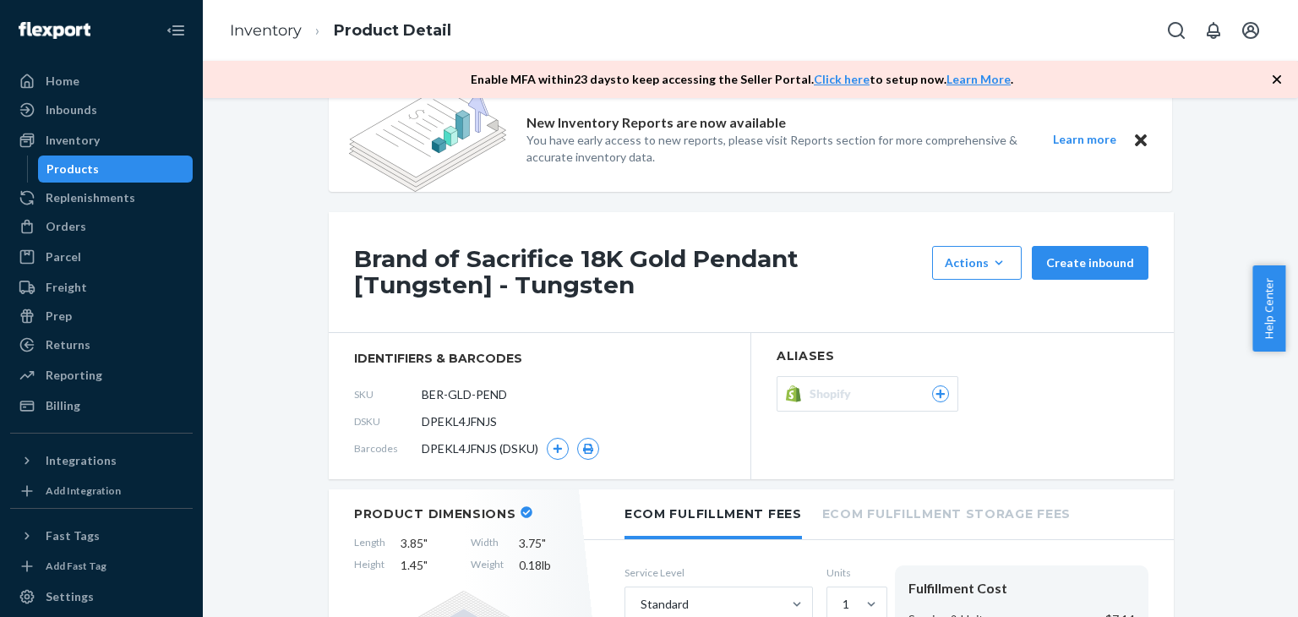
scroll to position [85, 0]
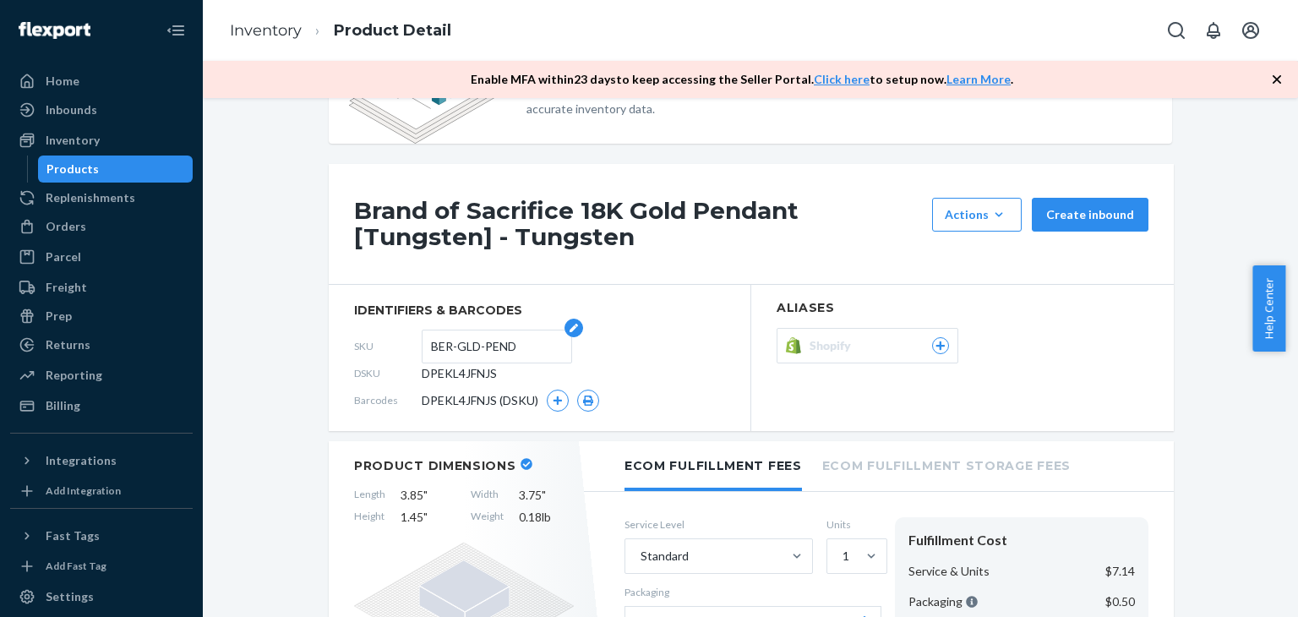
click at [482, 346] on input "BER-GLD-PEND" at bounding box center [497, 347] width 132 height 32
click at [90, 166] on div "Products" at bounding box center [72, 169] width 52 height 17
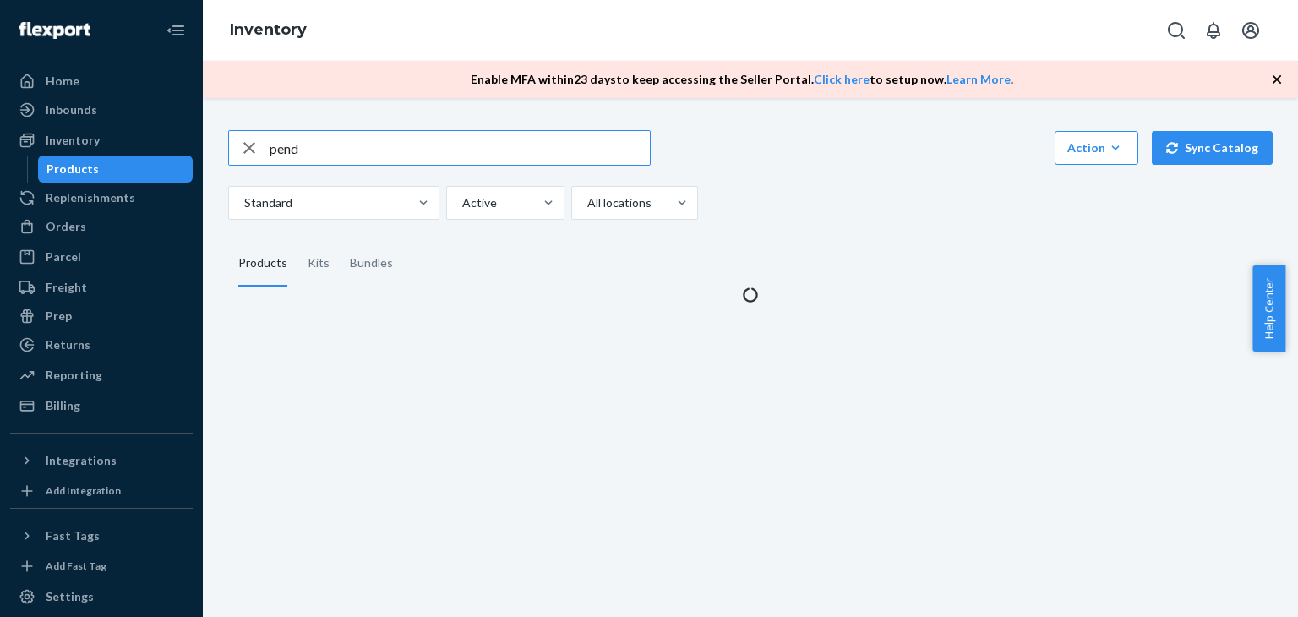
click at [511, 143] on input "pend" at bounding box center [460, 148] width 380 height 34
type input "BER-GLD-PEND"
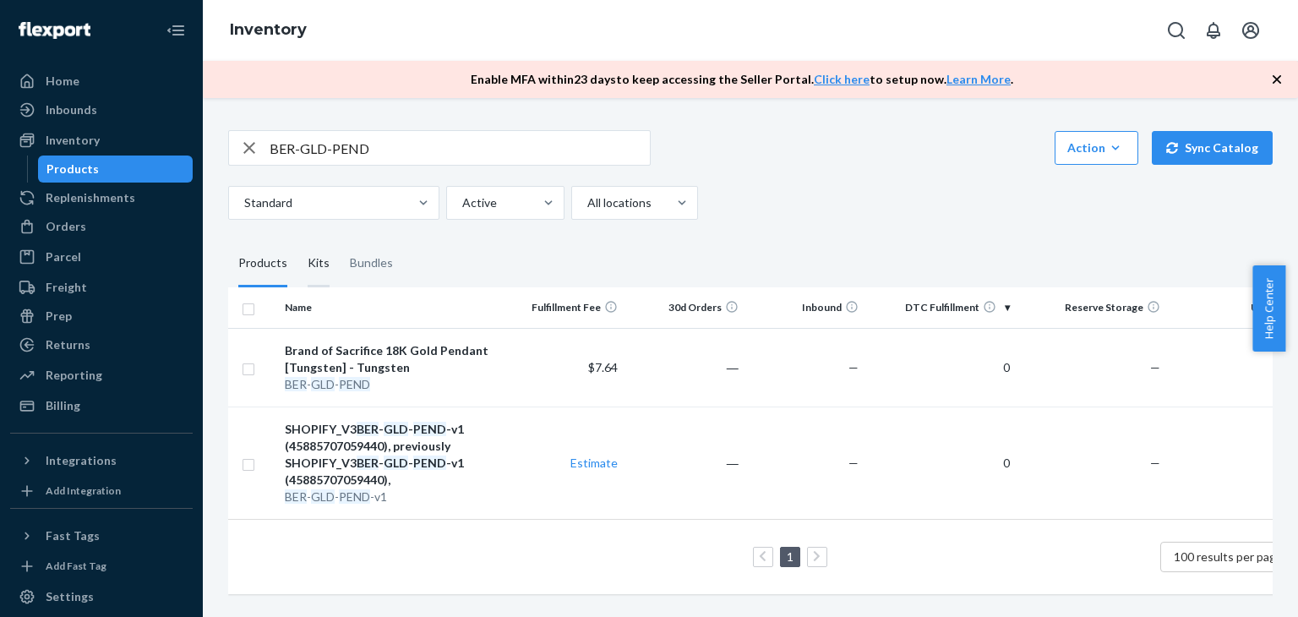
click at [314, 263] on div "Kits" at bounding box center [319, 263] width 22 height 47
click at [298, 240] on input "Kits" at bounding box center [298, 240] width 0 height 0
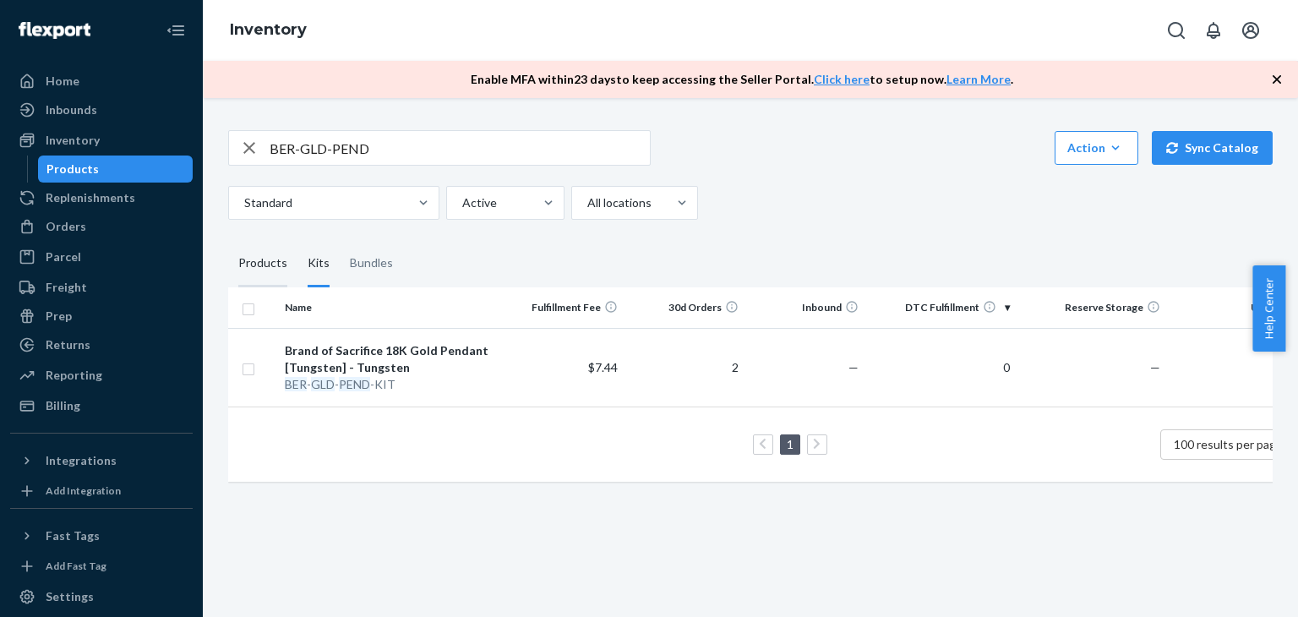
click at [256, 263] on div "Products" at bounding box center [262, 263] width 49 height 47
click at [228, 240] on input "Products" at bounding box center [228, 240] width 0 height 0
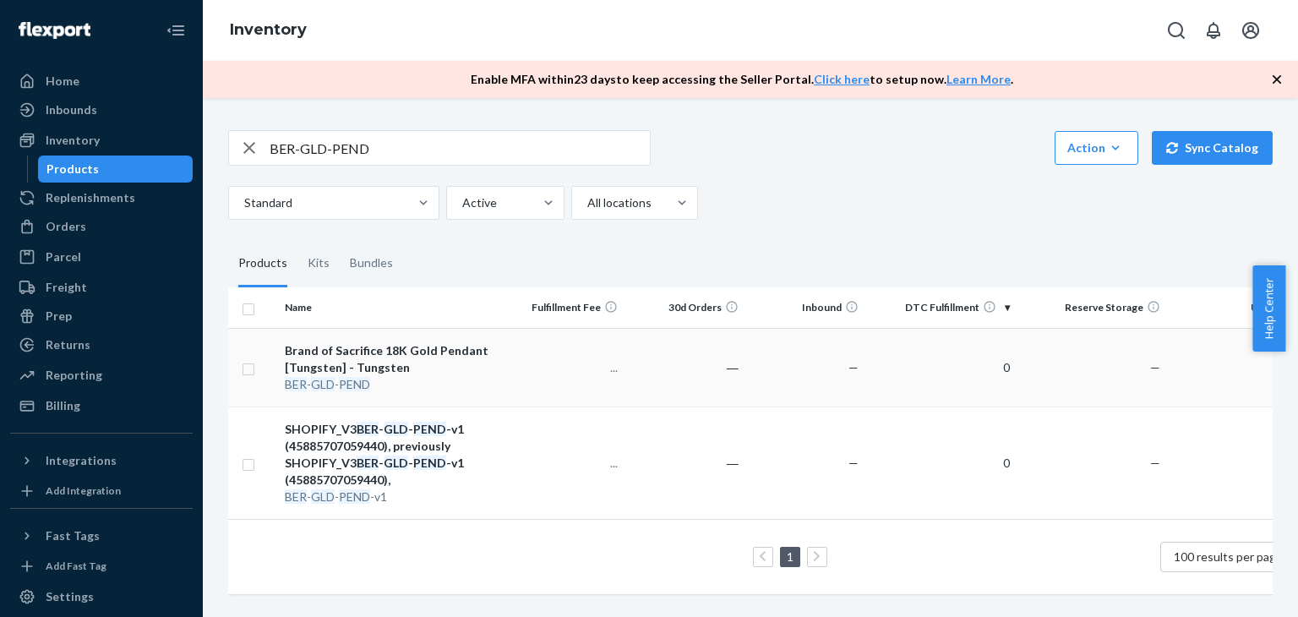
click at [325, 343] on div "Brand of Sacrifice 18K Gold Pendant [Tungsten] - Tungsten" at bounding box center [391, 359] width 212 height 34
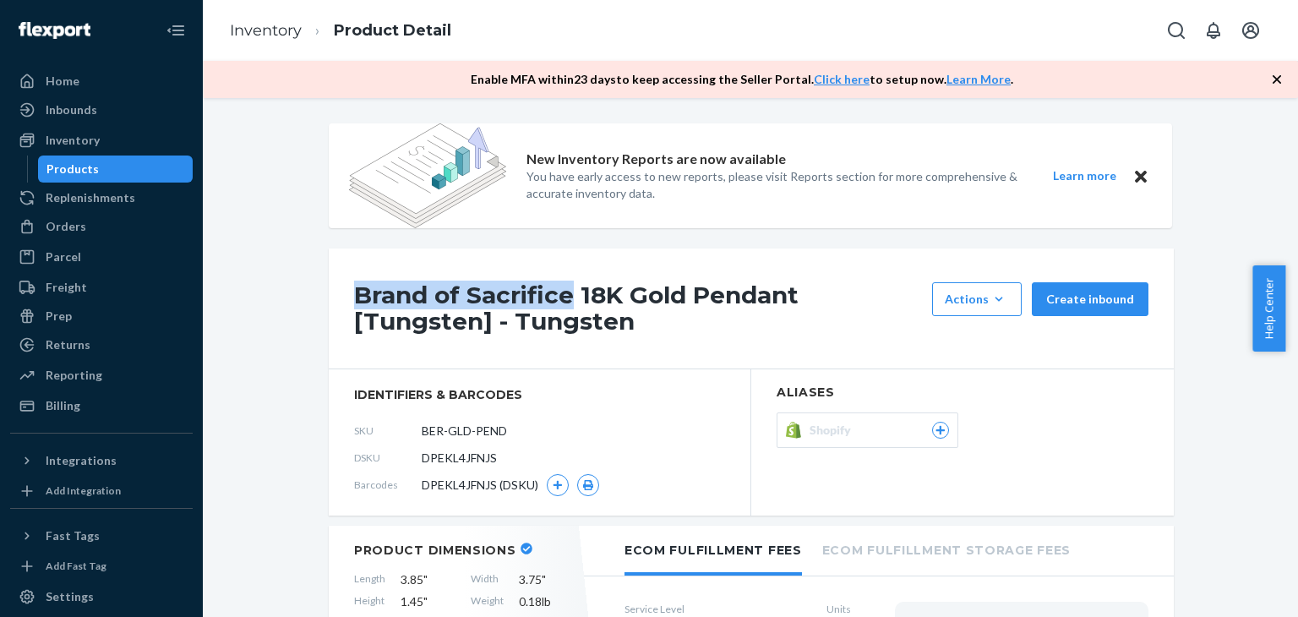
drag, startPoint x: 352, startPoint y: 294, endPoint x: 562, endPoint y: 292, distance: 210.5
click at [562, 292] on h1 "Brand of Sacrifice 18K Gold Pendant [Tungsten] - Tungsten" at bounding box center [639, 308] width 570 height 52
copy h1 "Brand of Sacrifice"
click at [54, 167] on div "Products" at bounding box center [72, 169] width 52 height 17
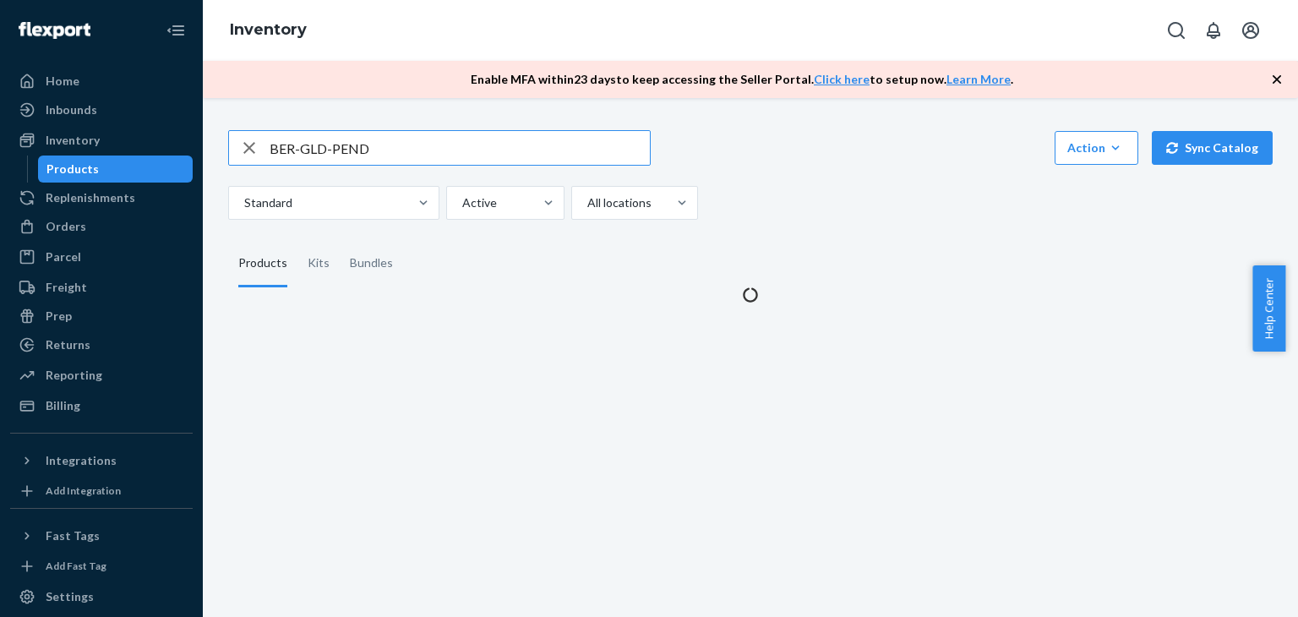
click at [581, 143] on input "BER-GLD-PEND" at bounding box center [460, 148] width 380 height 34
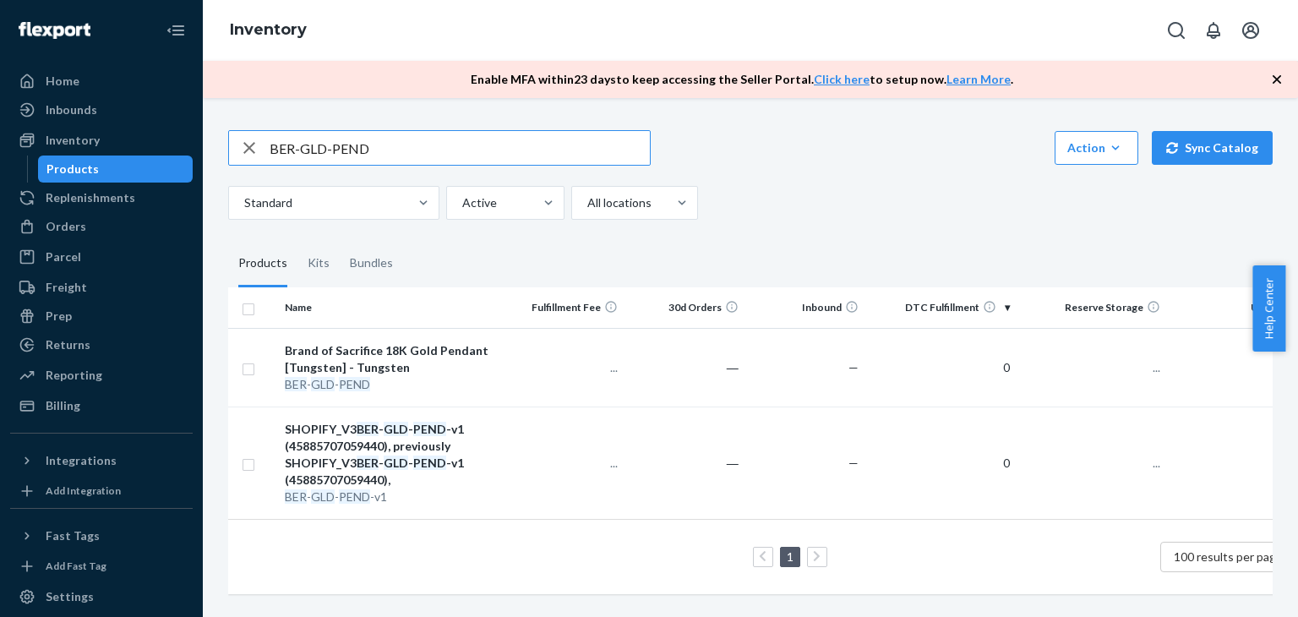
click at [581, 143] on input "BER-GLD-PEND" at bounding box center [460, 148] width 380 height 34
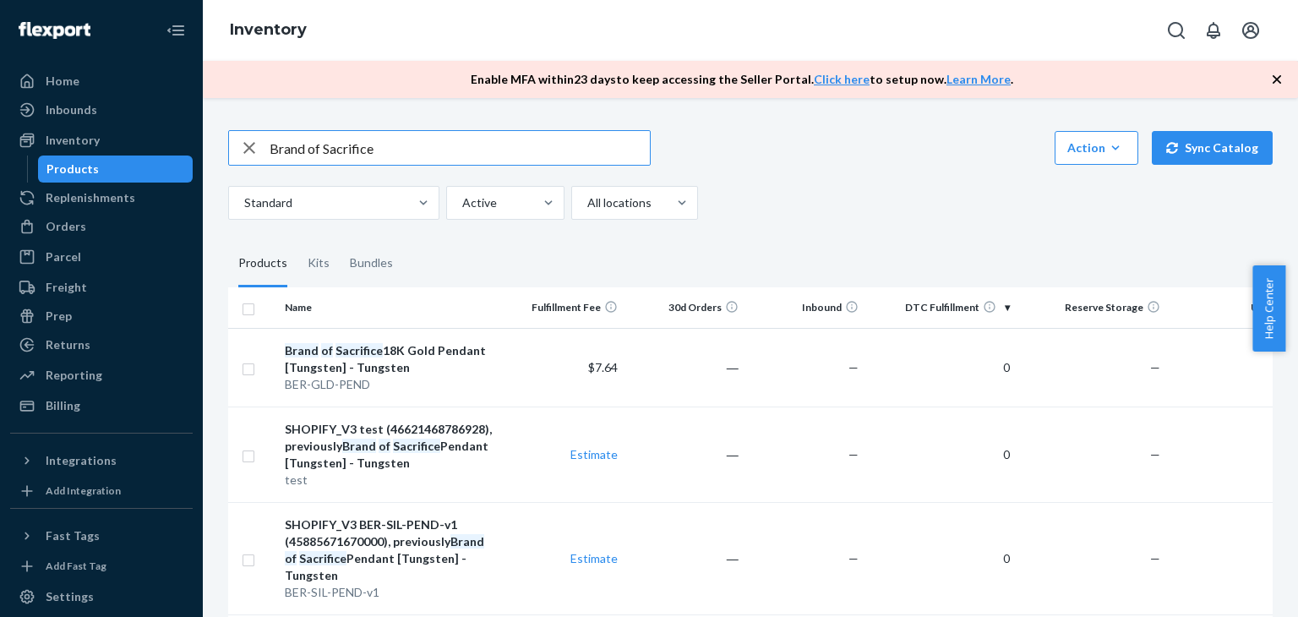
click at [452, 148] on input "Brand of Sacrifice" at bounding box center [460, 148] width 380 height 34
click at [375, 150] on input "Brand of Sacrifice" at bounding box center [460, 148] width 380 height 34
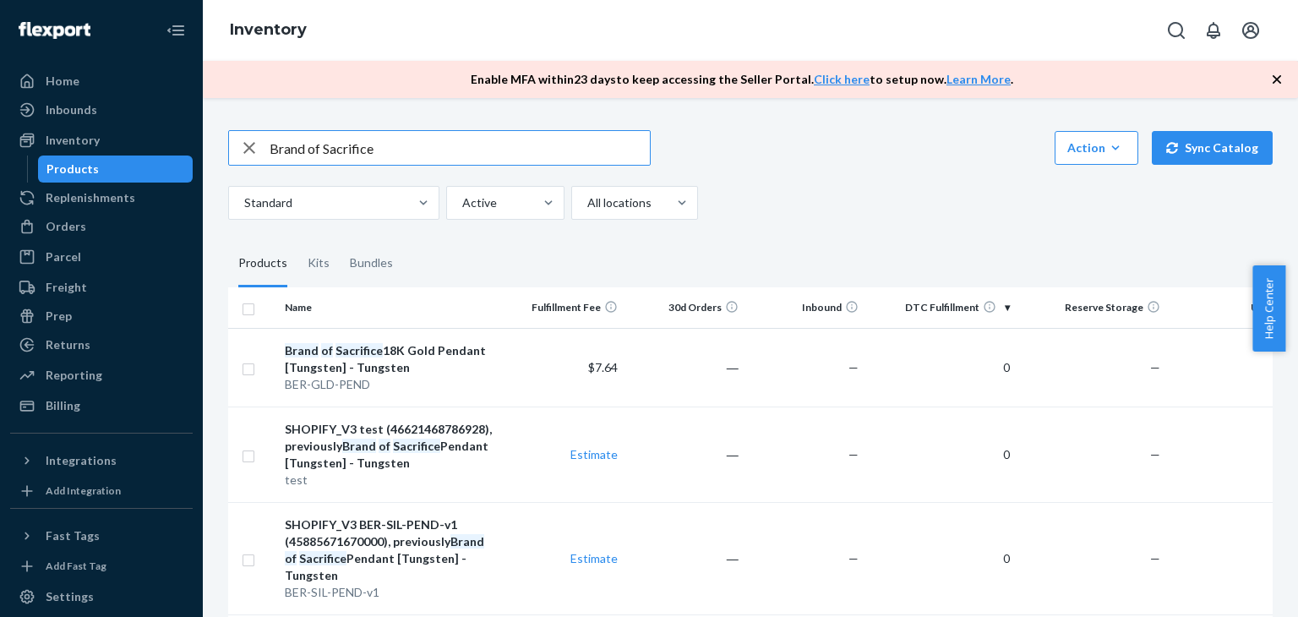
click at [375, 150] on input "Brand of Sacrifice" at bounding box center [460, 148] width 380 height 34
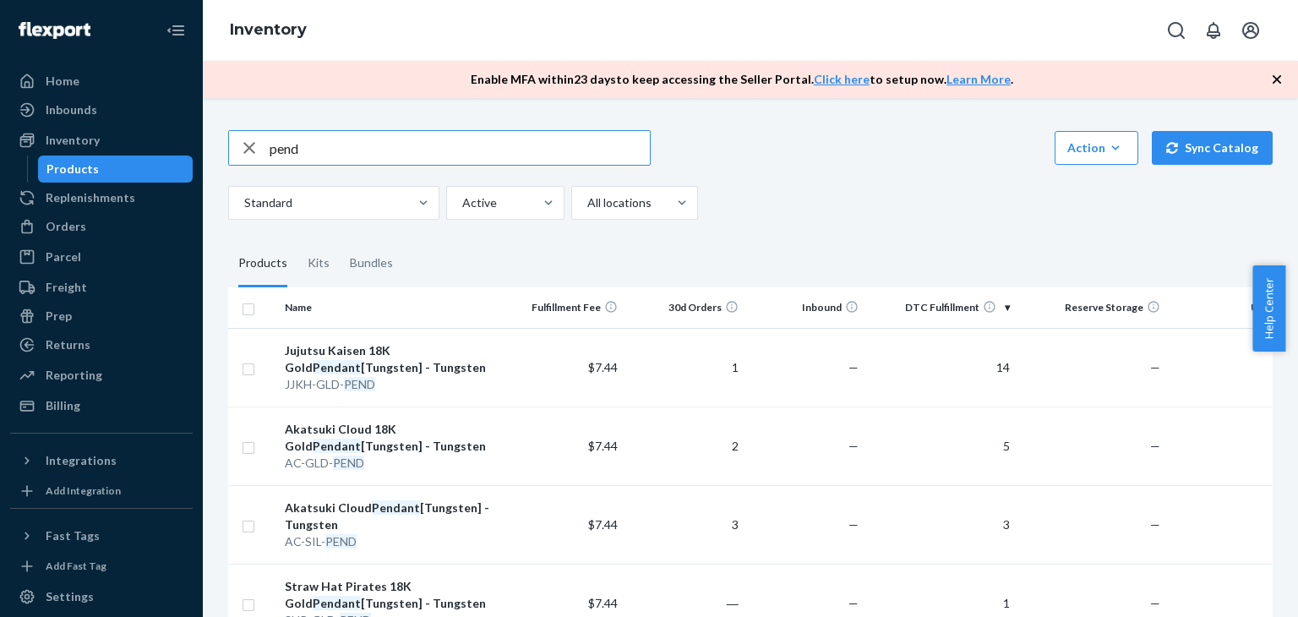
click at [365, 143] on input "pend" at bounding box center [460, 148] width 380 height 34
paste input "BER-SIL-PEND"
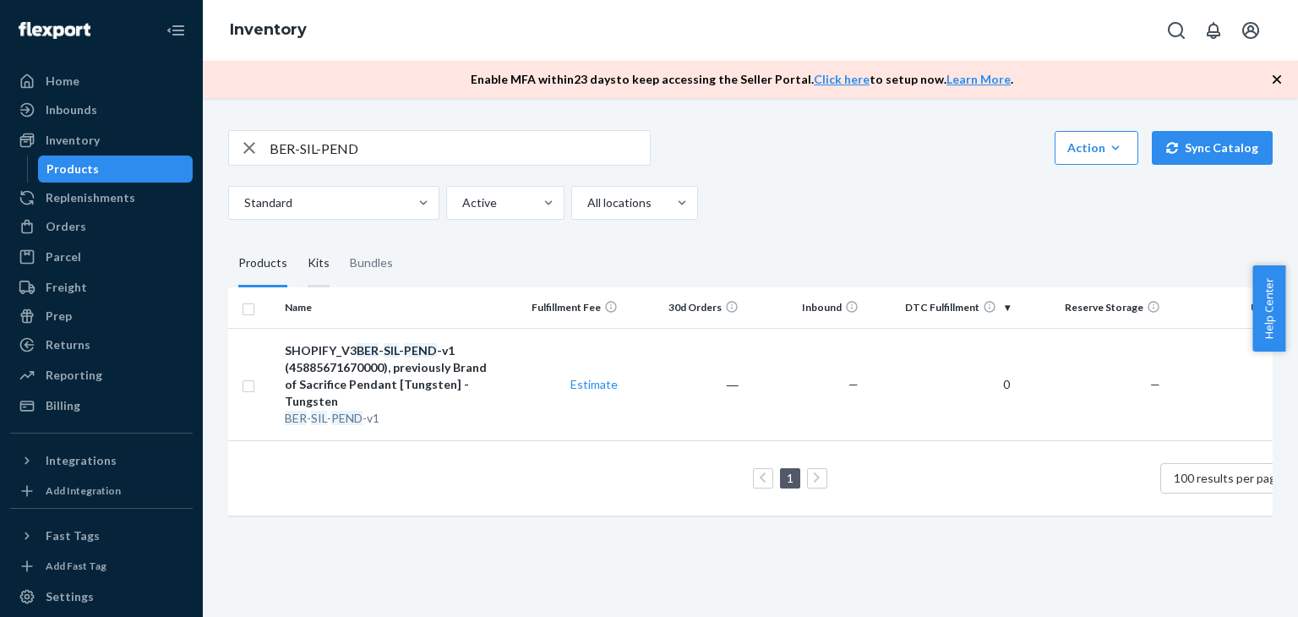
drag, startPoint x: 318, startPoint y: 259, endPoint x: 333, endPoint y: 279, distance: 25.4
click at [318, 260] on div "Kits" at bounding box center [319, 263] width 22 height 47
click at [298, 240] on input "Kits" at bounding box center [298, 240] width 0 height 0
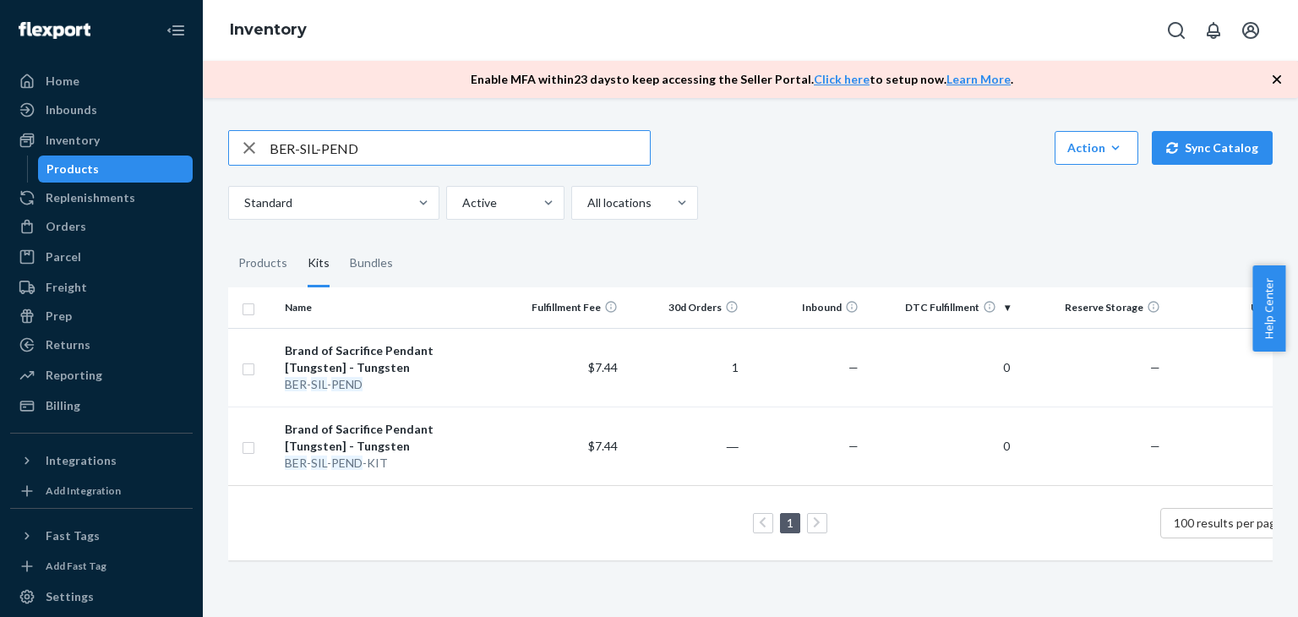
click at [396, 156] on input "BER-SIL-PEND" at bounding box center [460, 148] width 380 height 34
paste input "GLD"
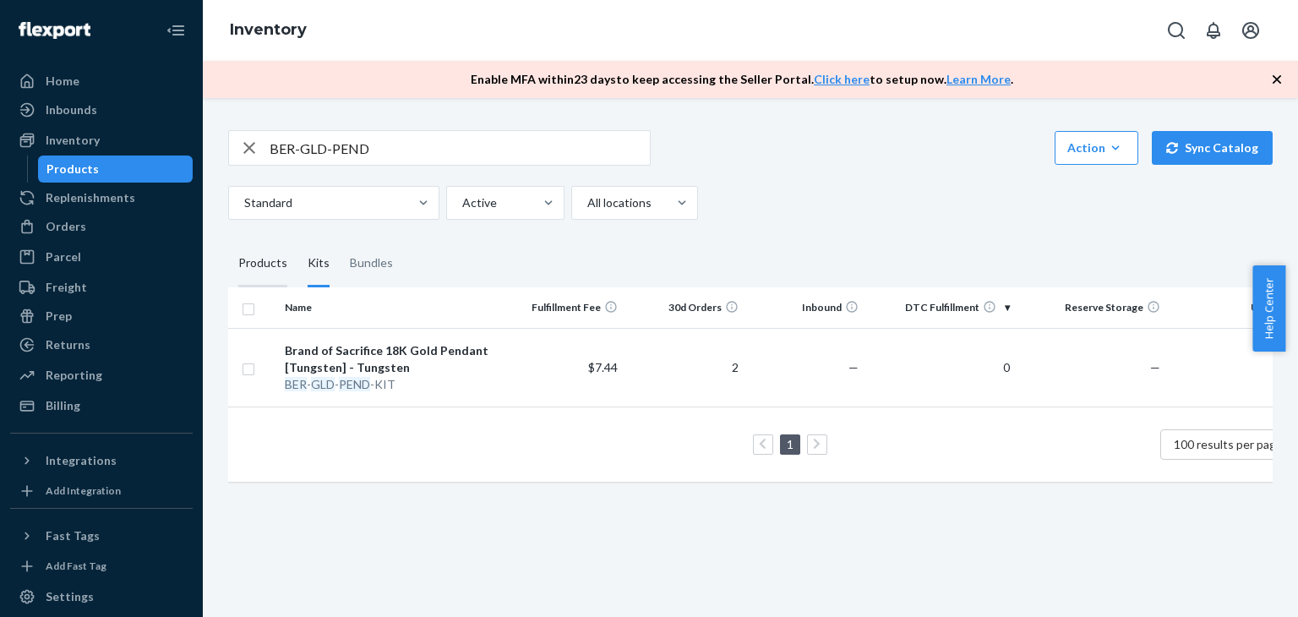
click at [244, 258] on div "Products" at bounding box center [262, 263] width 49 height 47
click at [228, 240] on input "Products" at bounding box center [228, 240] width 0 height 0
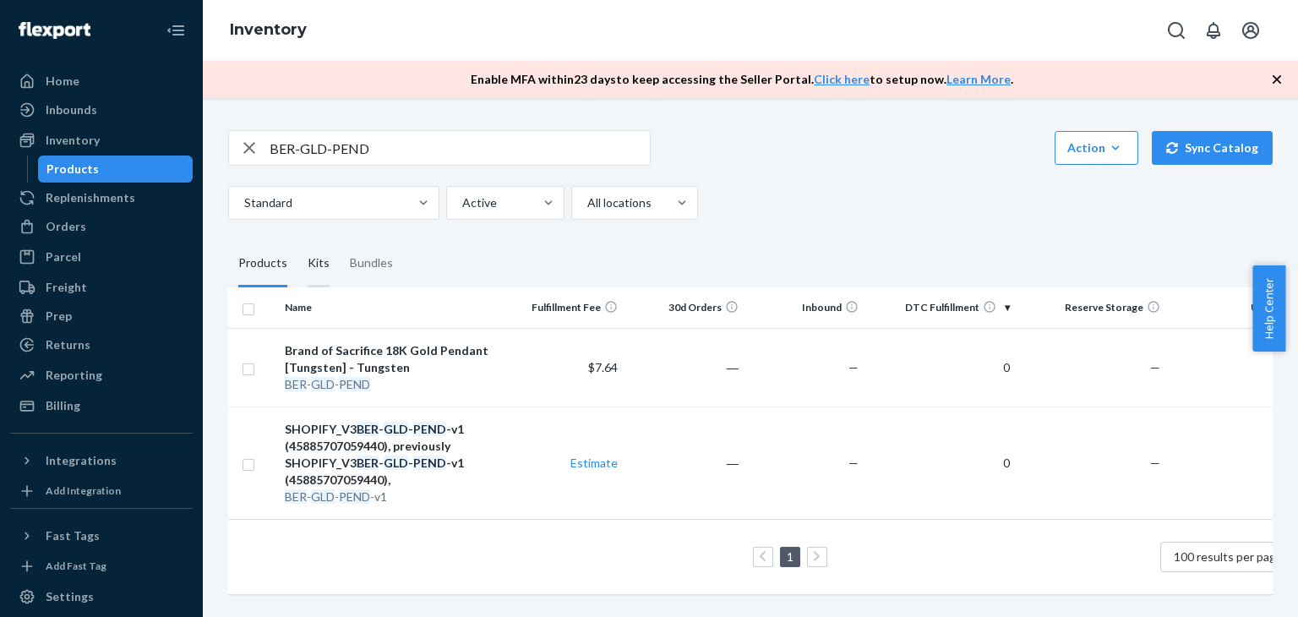
click at [309, 260] on div "Kits" at bounding box center [319, 263] width 22 height 47
click at [298, 240] on input "Kits" at bounding box center [298, 240] width 0 height 0
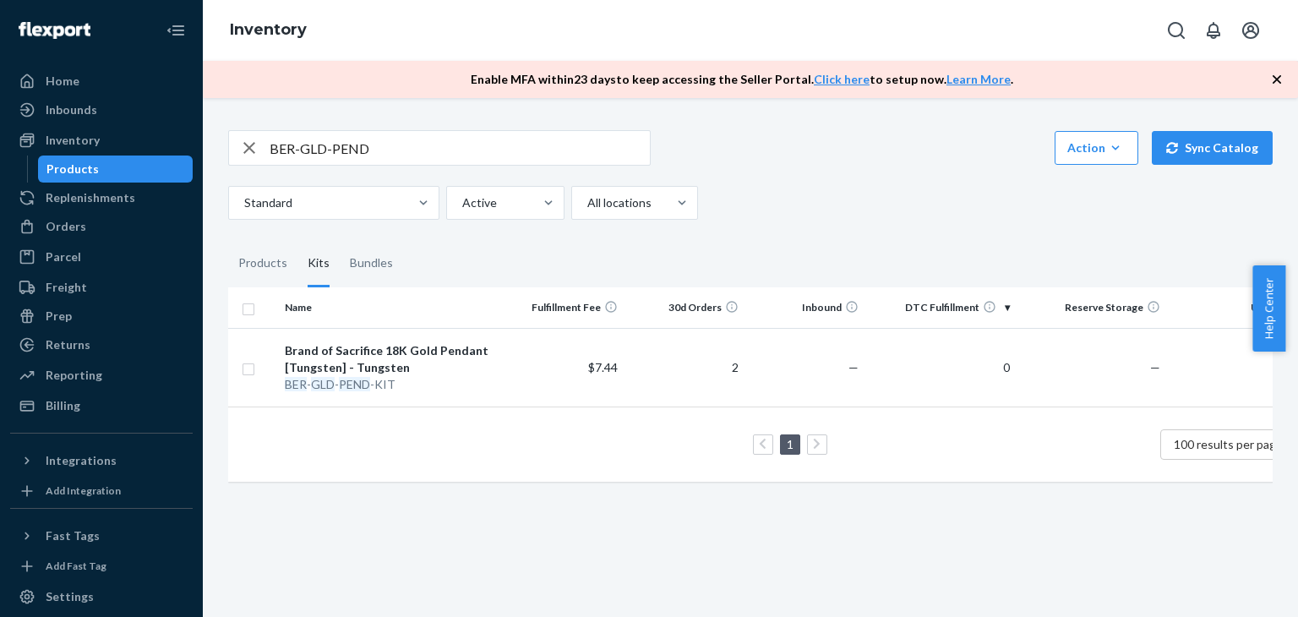
drag, startPoint x: 270, startPoint y: 258, endPoint x: 296, endPoint y: 260, distance: 26.3
click at [270, 258] on div "Products" at bounding box center [262, 263] width 49 height 47
click at [228, 240] on input "Products" at bounding box center [228, 240] width 0 height 0
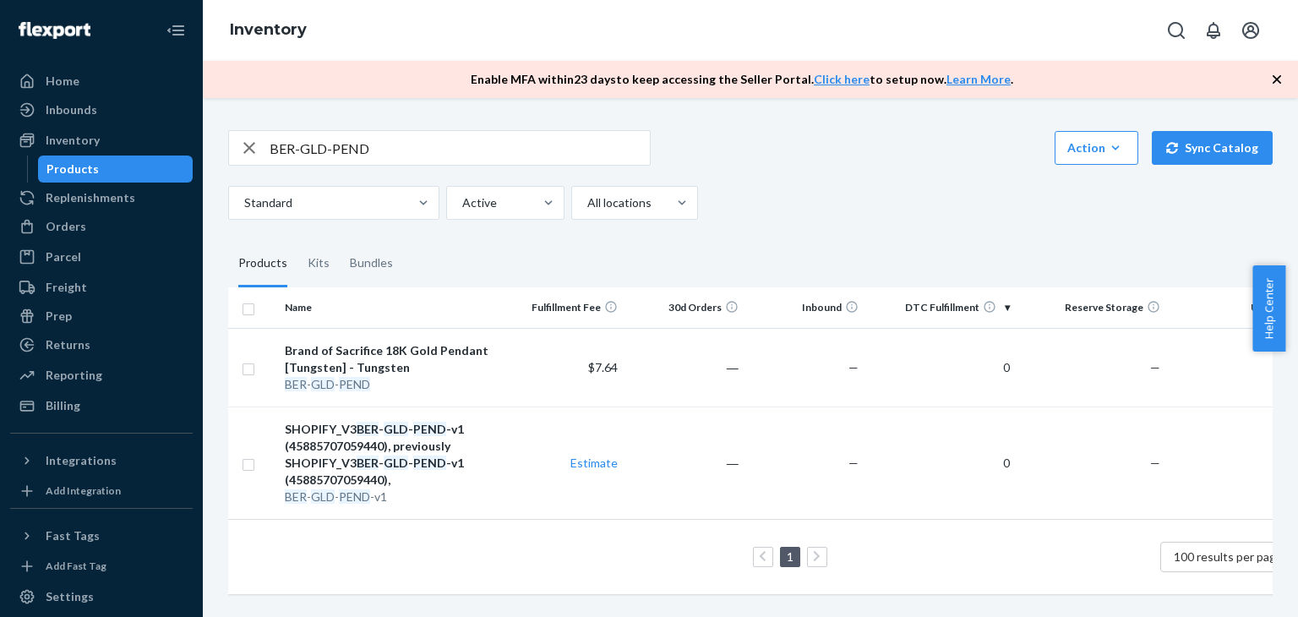
click at [412, 150] on input "BER-GLD-PEND" at bounding box center [460, 148] width 380 height 34
click at [412, 149] on input "BER-GLD-PEND" at bounding box center [460, 148] width 380 height 34
paste input "DS-SIL"
type input "DS-SIL-PEND"
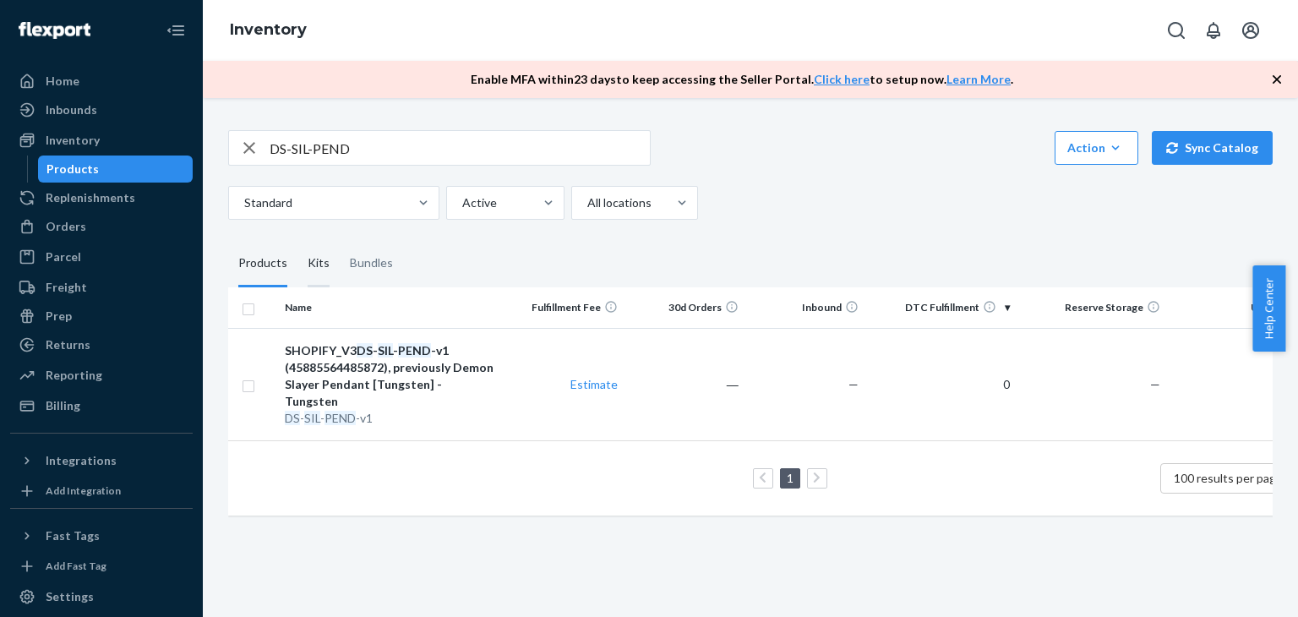
click at [312, 265] on div "Kits" at bounding box center [319, 263] width 22 height 47
click at [298, 240] on input "Kits" at bounding box center [298, 240] width 0 height 0
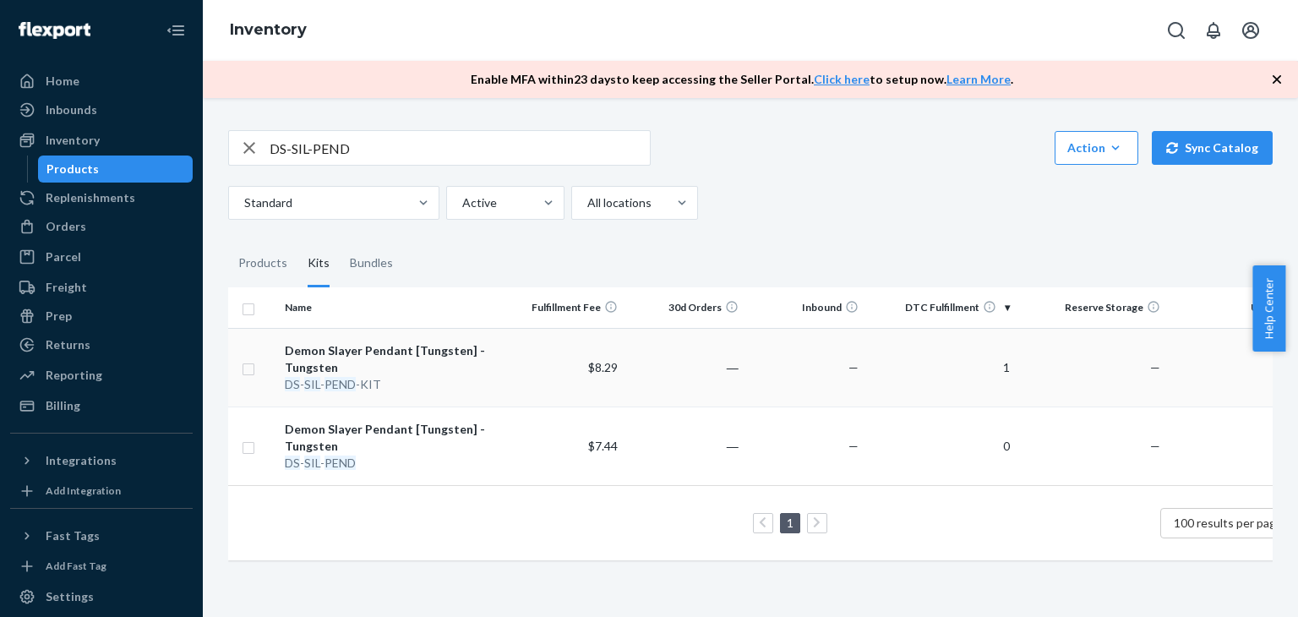
click at [320, 361] on div "Demon Slayer Pendant [Tungsten] - Tungsten" at bounding box center [391, 359] width 212 height 34
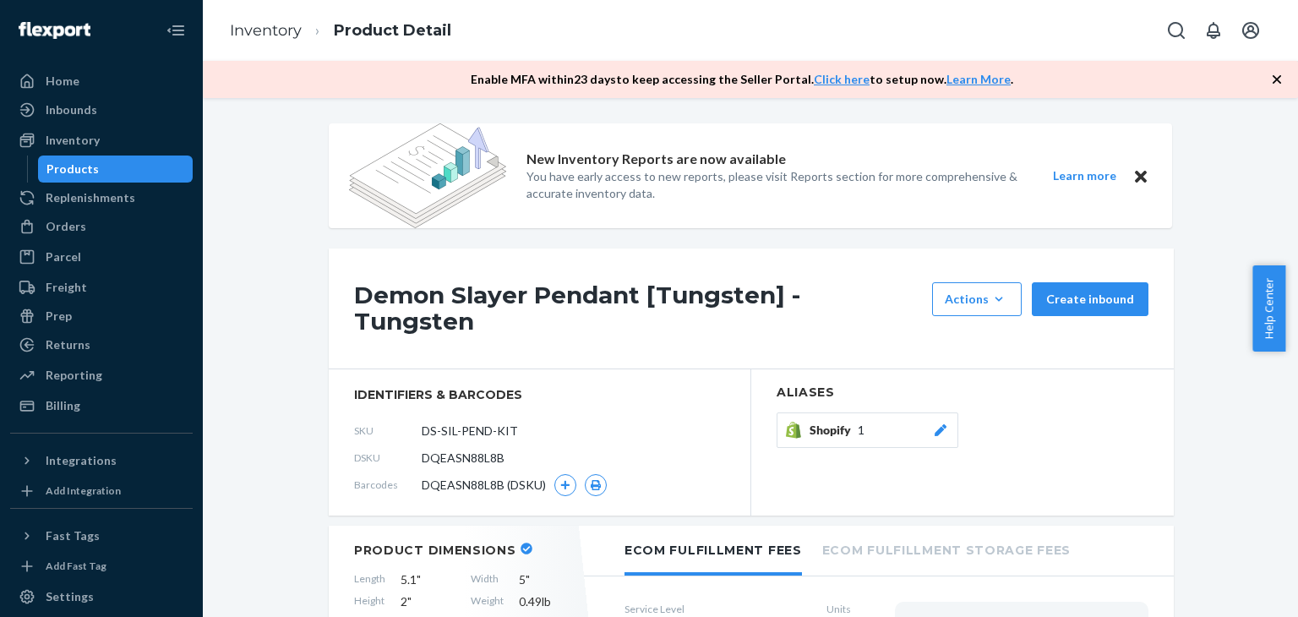
click at [822, 422] on span "Shopify" at bounding box center [834, 430] width 48 height 17
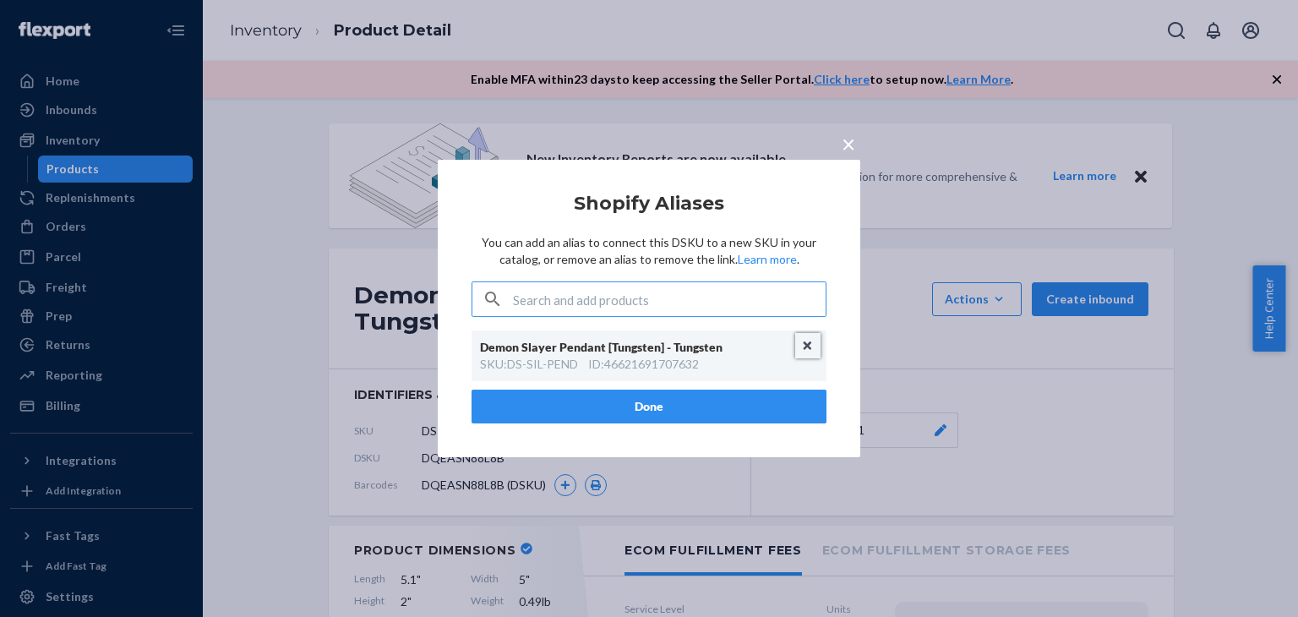
click at [805, 346] on button "Unlink" at bounding box center [807, 345] width 25 height 25
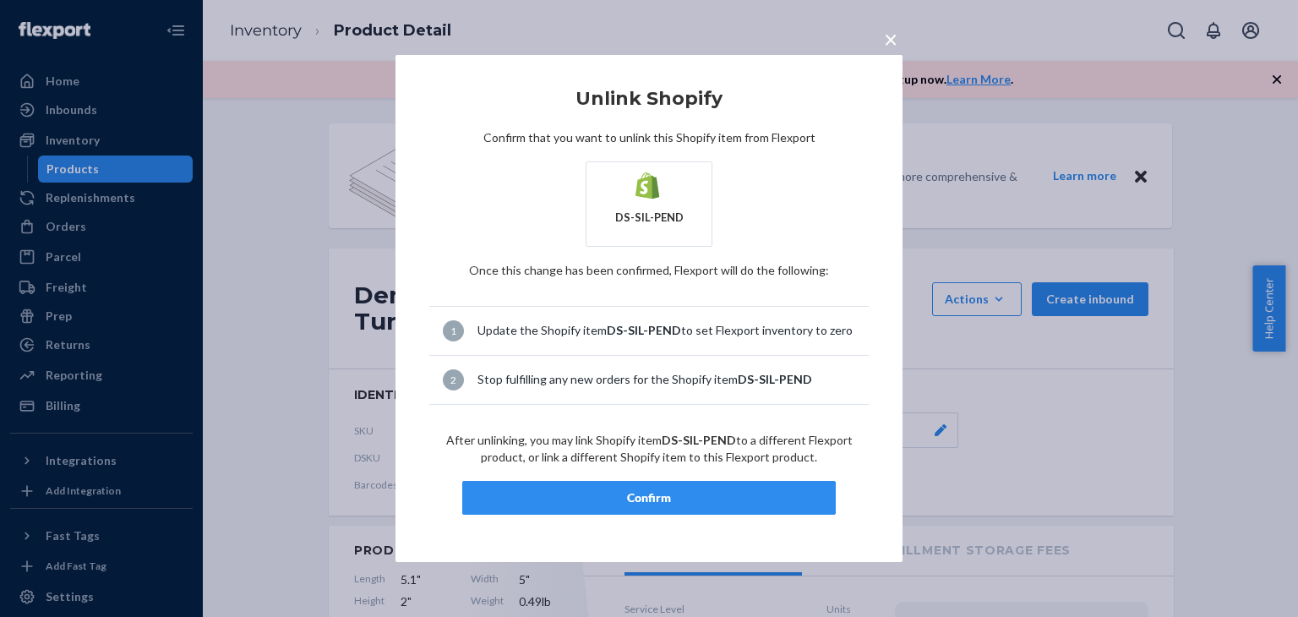
click at [657, 495] on div "Confirm" at bounding box center [649, 497] width 345 height 17
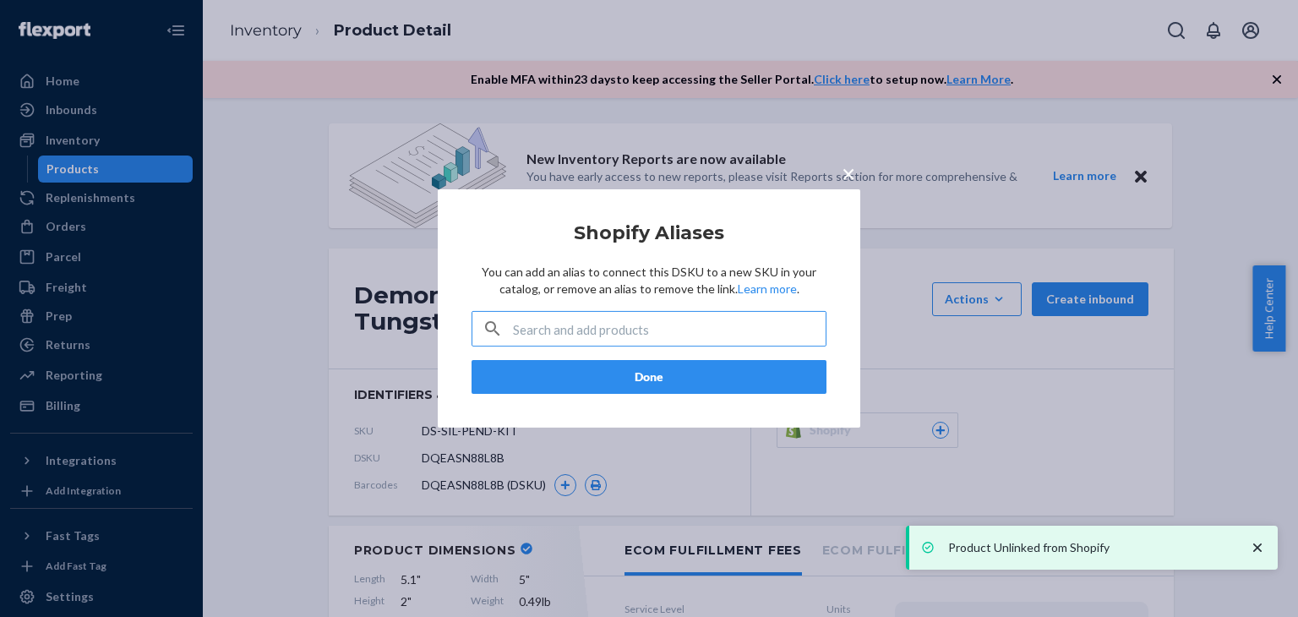
click at [671, 377] on button "Done" at bounding box center [649, 377] width 355 height 34
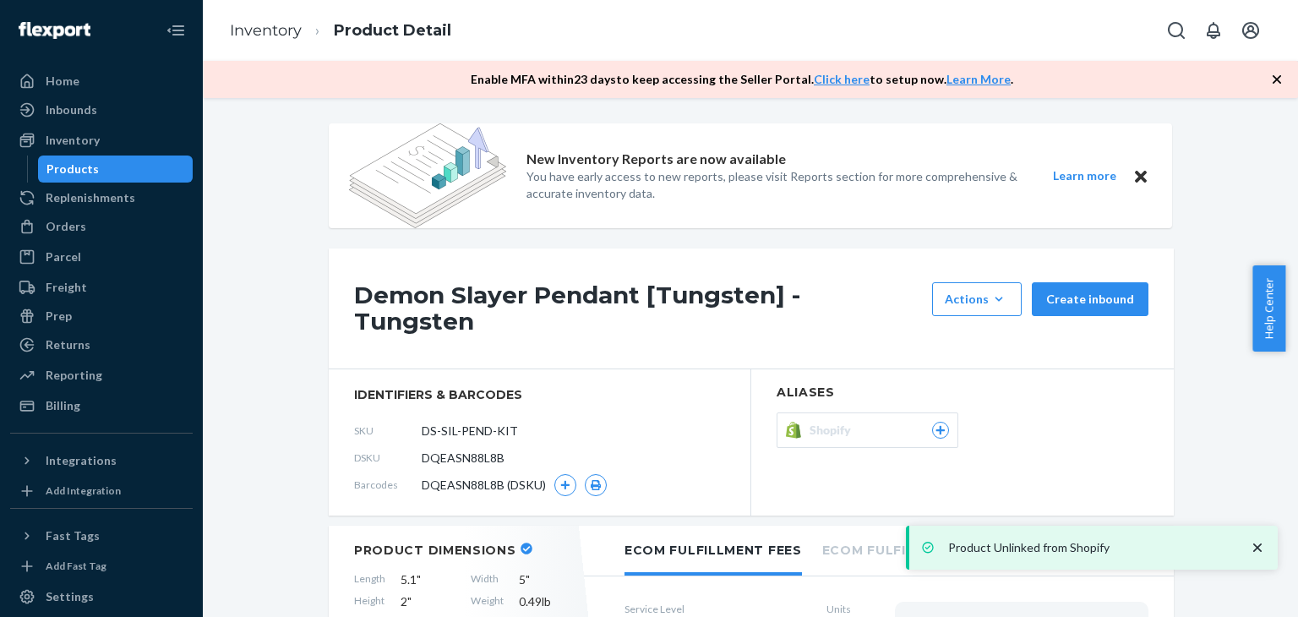
click at [847, 422] on span "Shopify" at bounding box center [834, 430] width 48 height 17
type textarea "all instructions and images are here: [URL][DOMAIN_NAME] Please read through it…"
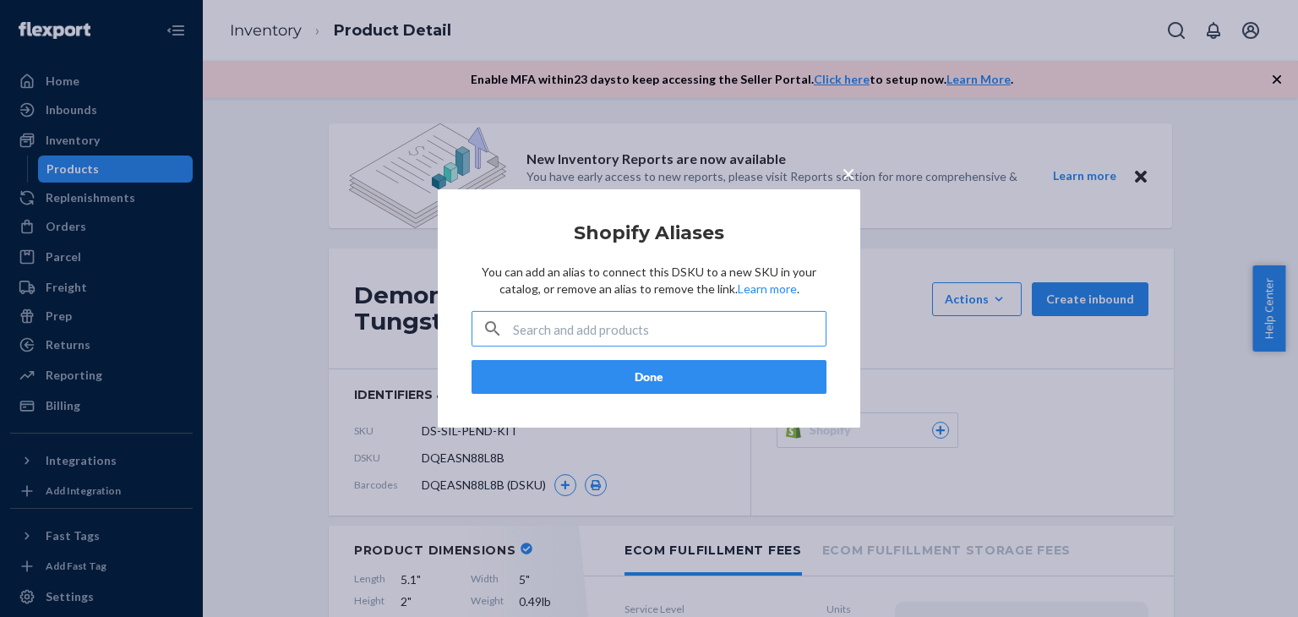
click at [651, 319] on input "text" at bounding box center [669, 329] width 313 height 34
type input "DS-SIL-PEND"
click at [659, 379] on button "Done" at bounding box center [649, 377] width 355 height 34
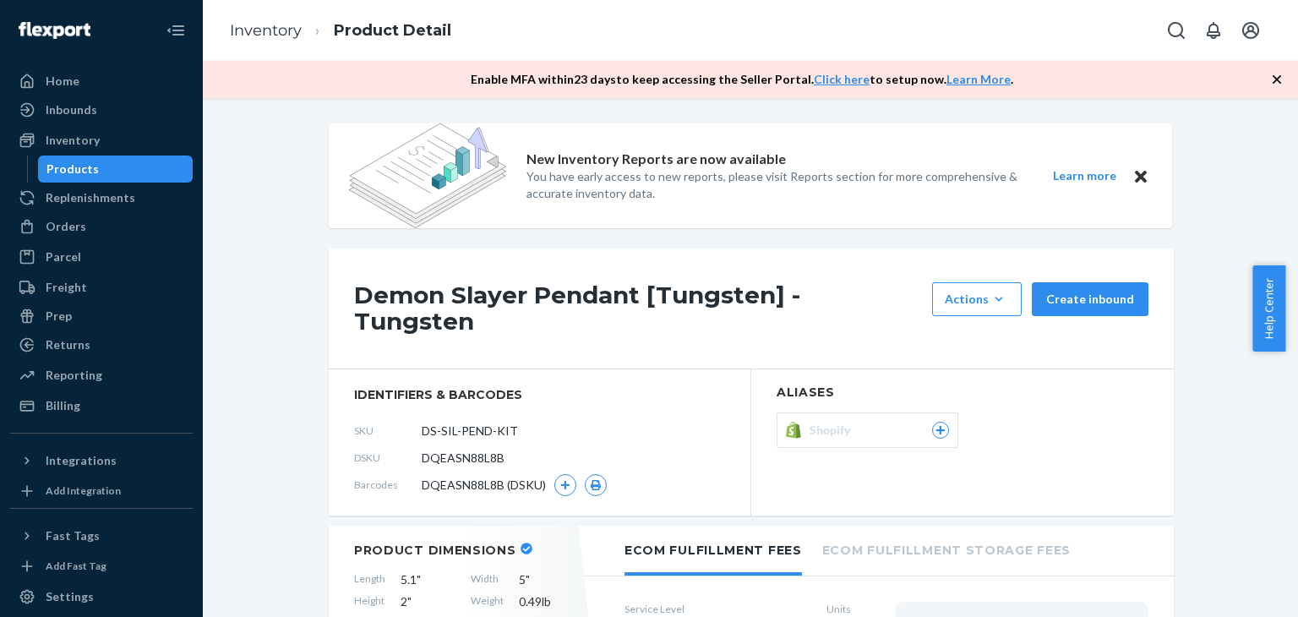
click at [827, 422] on span "Shopify" at bounding box center [834, 430] width 48 height 17
type textarea "all instructions and images are here: [URL][DOMAIN_NAME] Please read through it…"
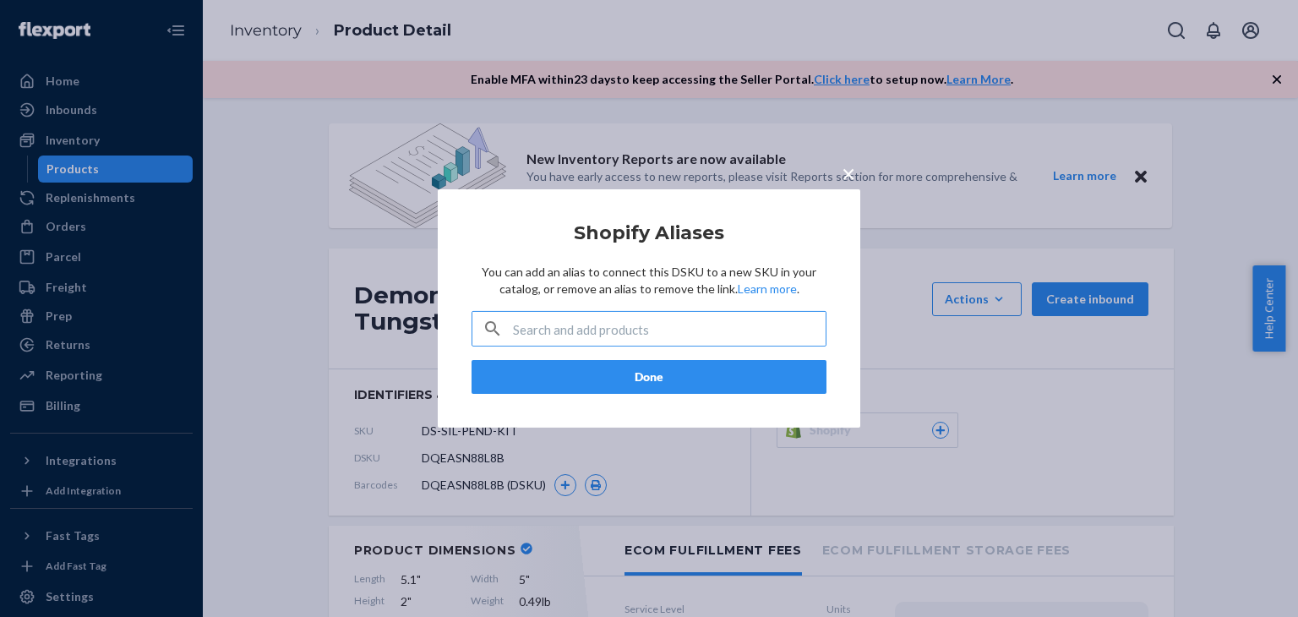
click at [697, 321] on input "text" at bounding box center [669, 329] width 313 height 34
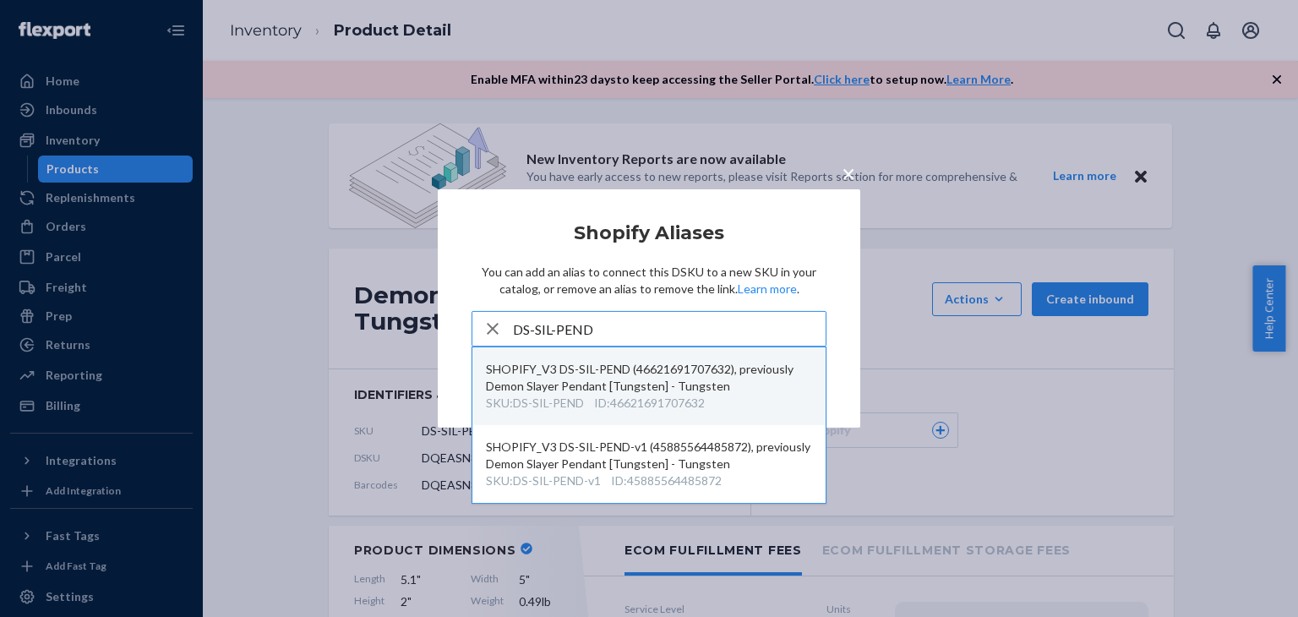
type input "DS-SIL-PEND"
click at [590, 405] on div "SKU : DS-SIL-PEND ID : 46621691707632" at bounding box center [649, 403] width 326 height 17
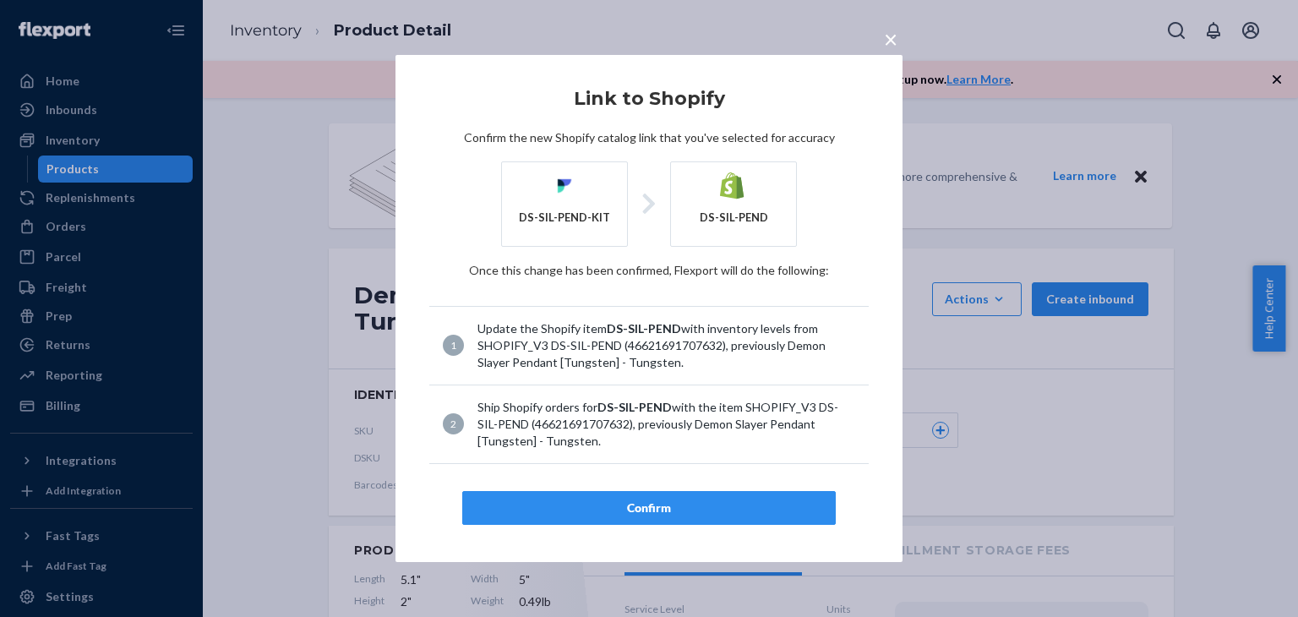
click at [666, 506] on div "Confirm" at bounding box center [649, 508] width 345 height 17
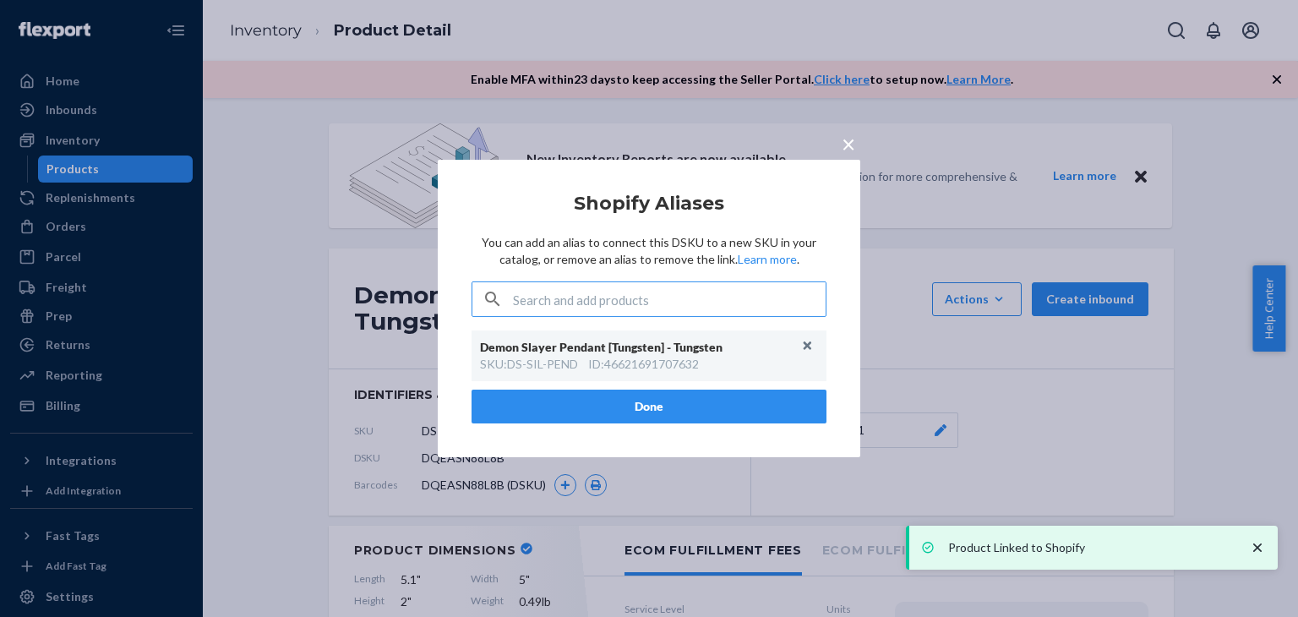
click at [647, 409] on button "Done" at bounding box center [649, 407] width 355 height 34
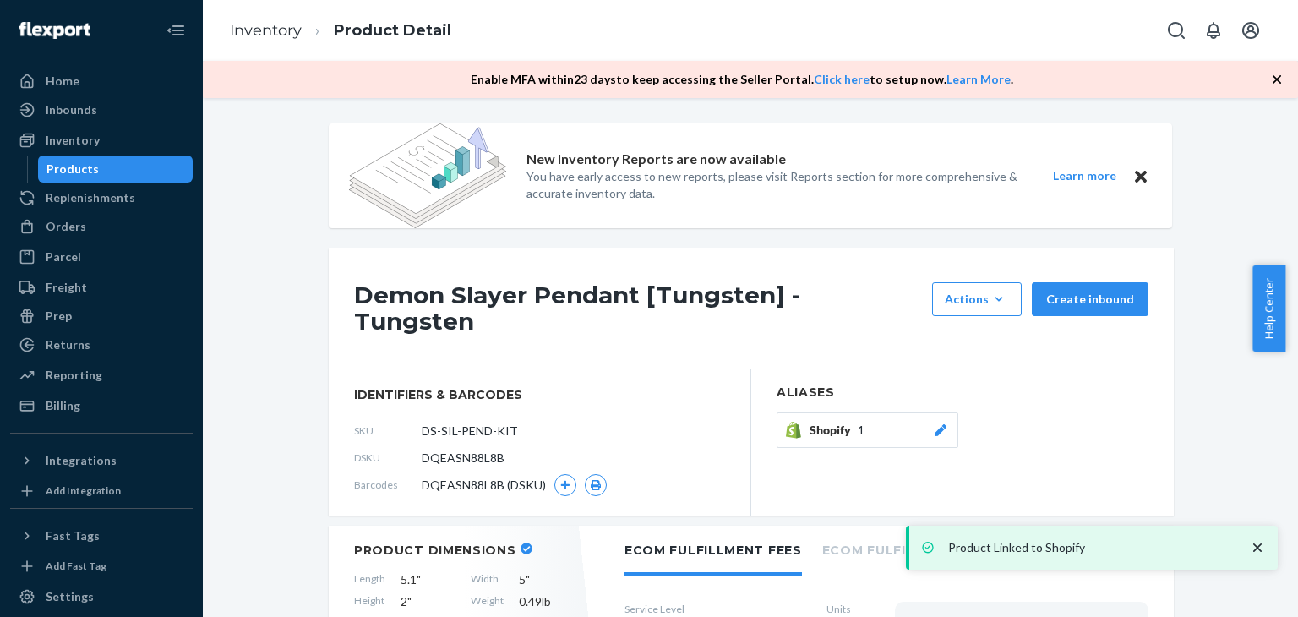
type textarea "all instructions and images are here: [URL][DOMAIN_NAME] Please read through it…"
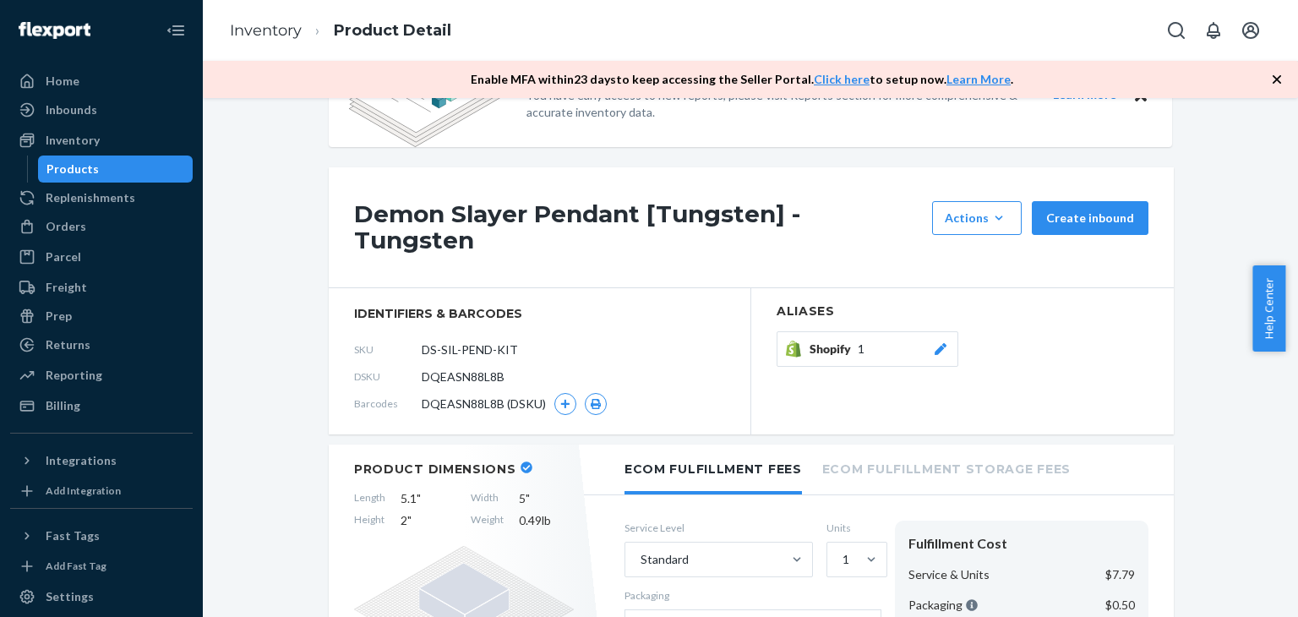
scroll to position [85, 0]
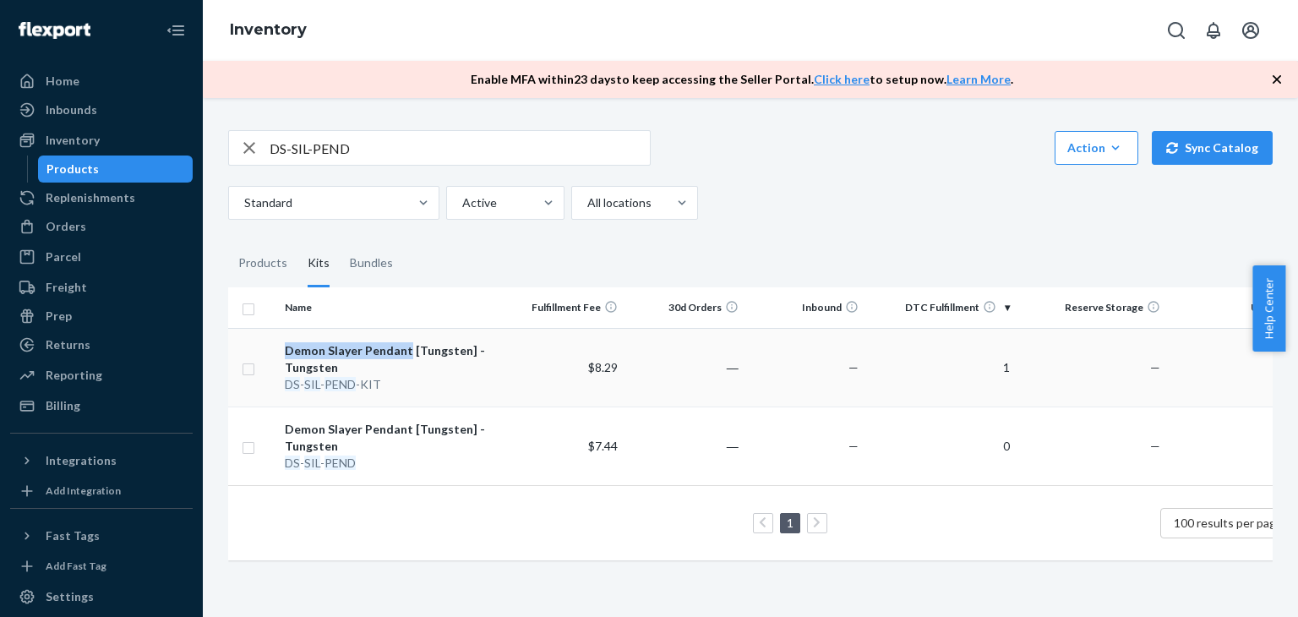
drag, startPoint x: 279, startPoint y: 346, endPoint x: 406, endPoint y: 354, distance: 127.1
click at [406, 354] on td "Demon Slayer Pendant [Tungsten] - Tungsten DS - SIL - PEND -KIT" at bounding box center [391, 367] width 226 height 79
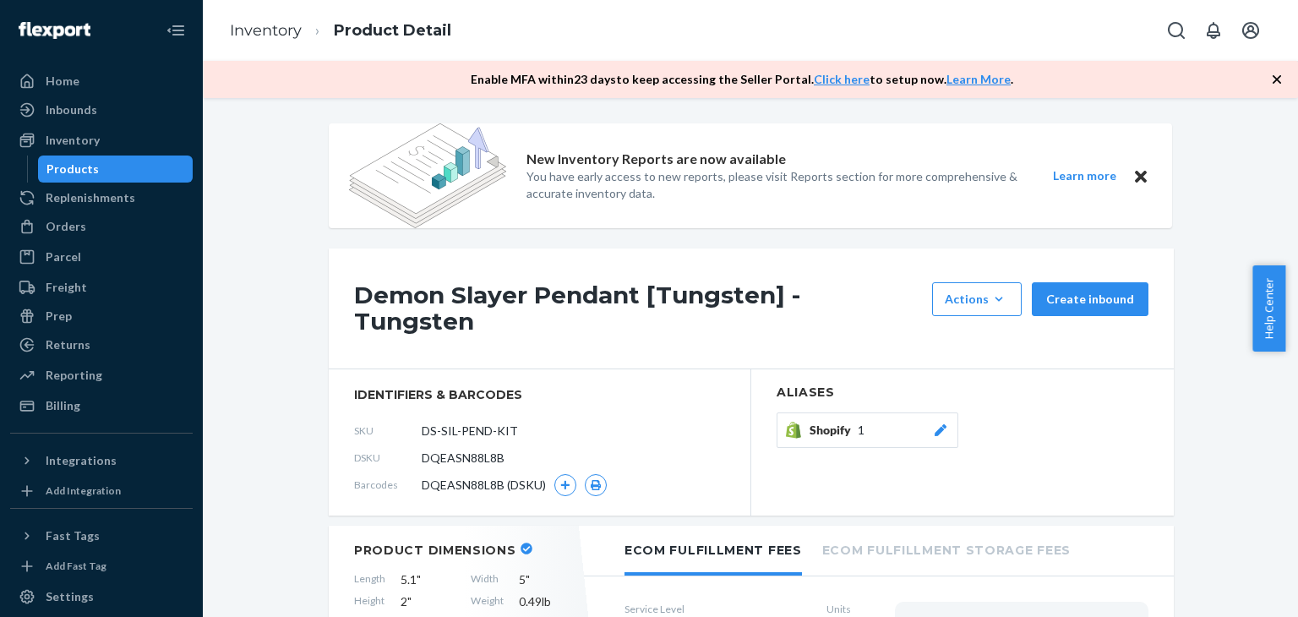
type textarea "all instructions and images are here: [URL][DOMAIN_NAME] Please read through it…"
drag, startPoint x: 1202, startPoint y: 283, endPoint x: 1043, endPoint y: 153, distance: 205.4
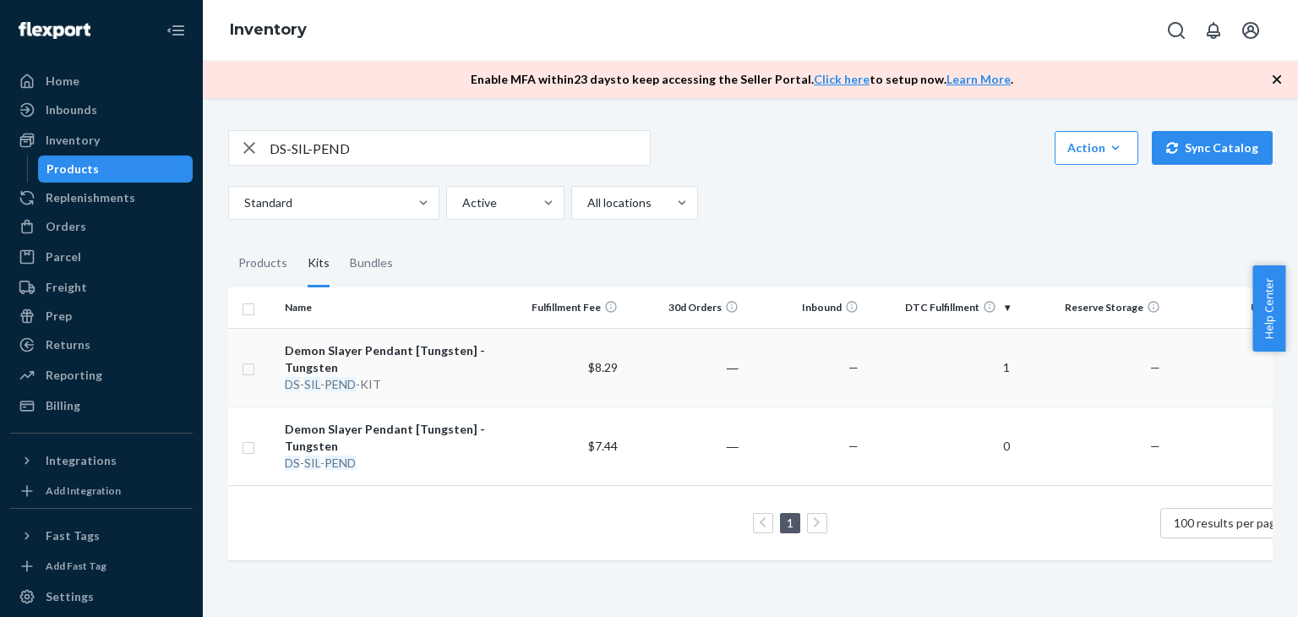
click at [350, 349] on div "Demon Slayer Pendant [Tungsten] - Tungsten" at bounding box center [391, 359] width 212 height 34
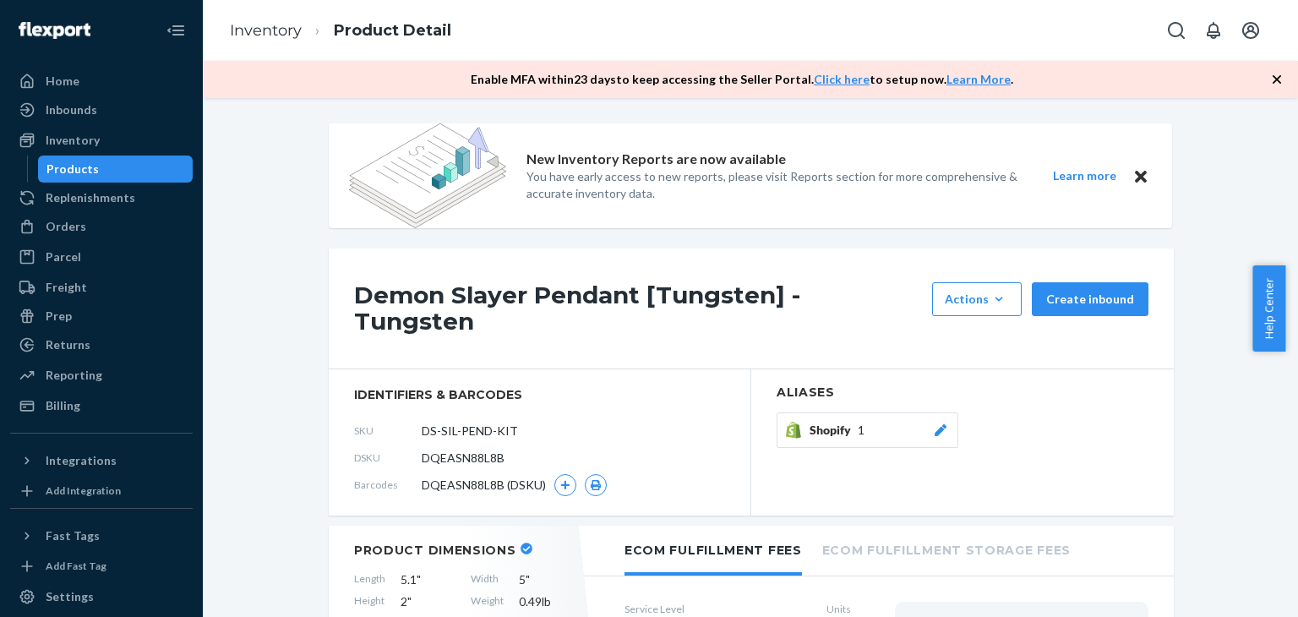
type textarea "all instructions and images are here: [URL][DOMAIN_NAME] Please read through it…"
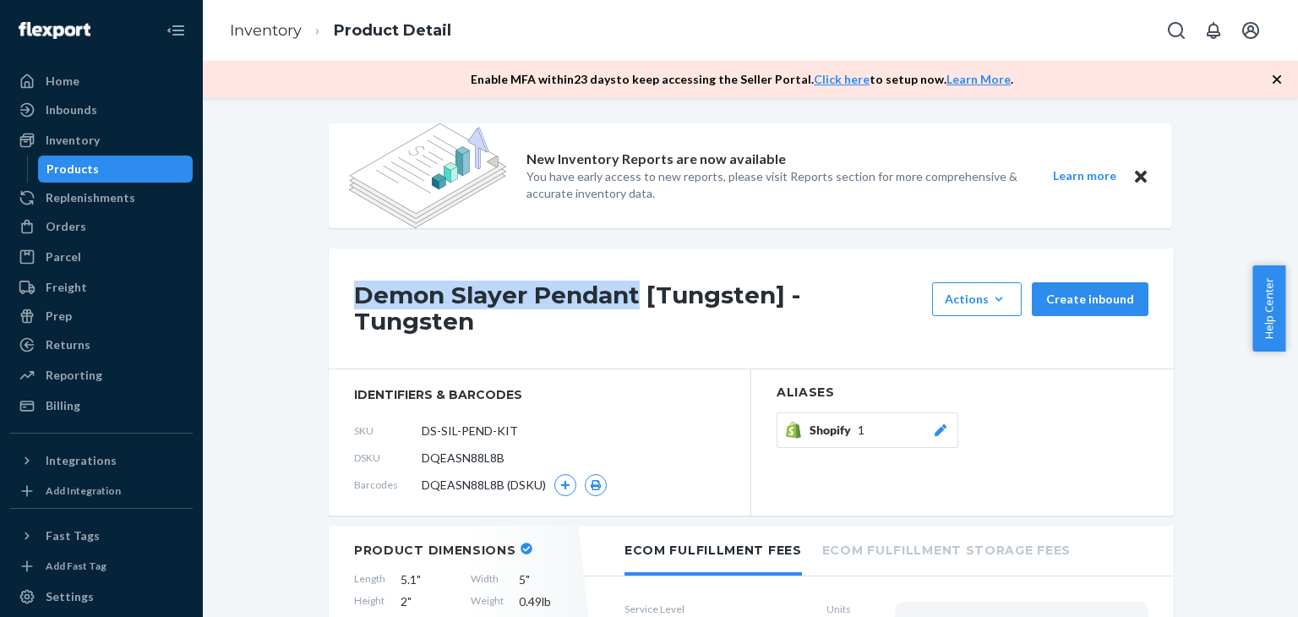
drag, startPoint x: 341, startPoint y: 292, endPoint x: 630, endPoint y: 328, distance: 290.5
click at [637, 298] on div "Demon Slayer Pendant [Tungsten] - Tungsten Actions Hide Request removal Create …" at bounding box center [751, 309] width 845 height 121
copy h1 "Demon Slayer Pendant"
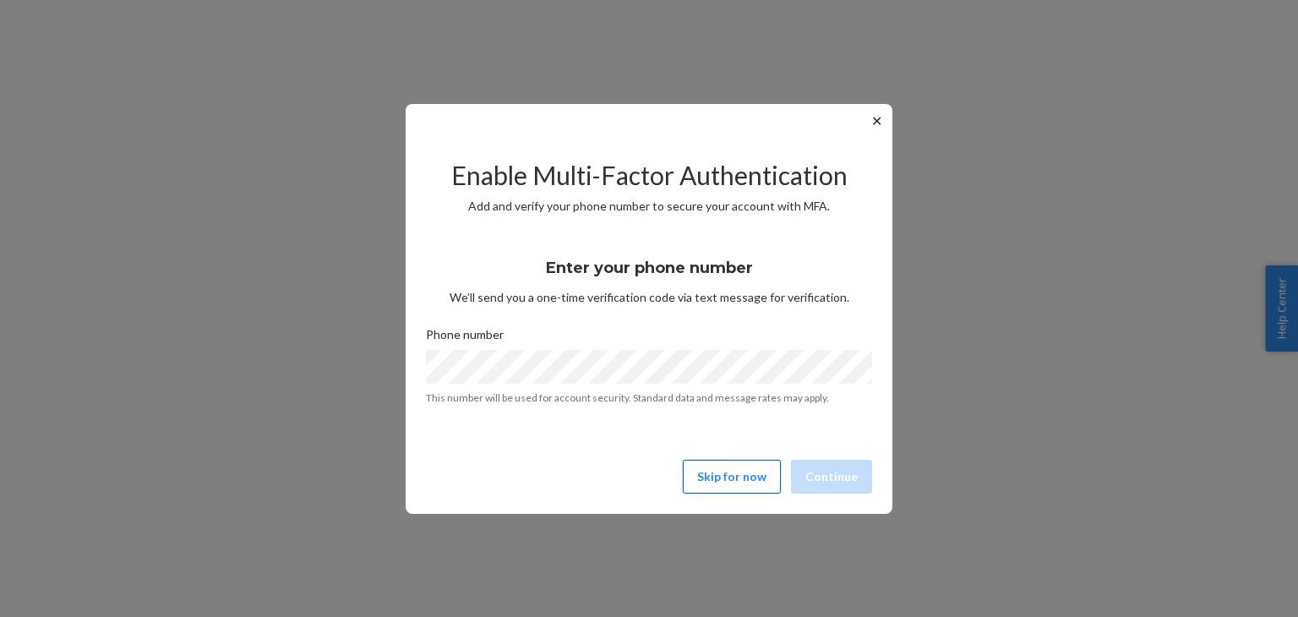
click at [729, 479] on button "Skip for now" at bounding box center [732, 477] width 98 height 34
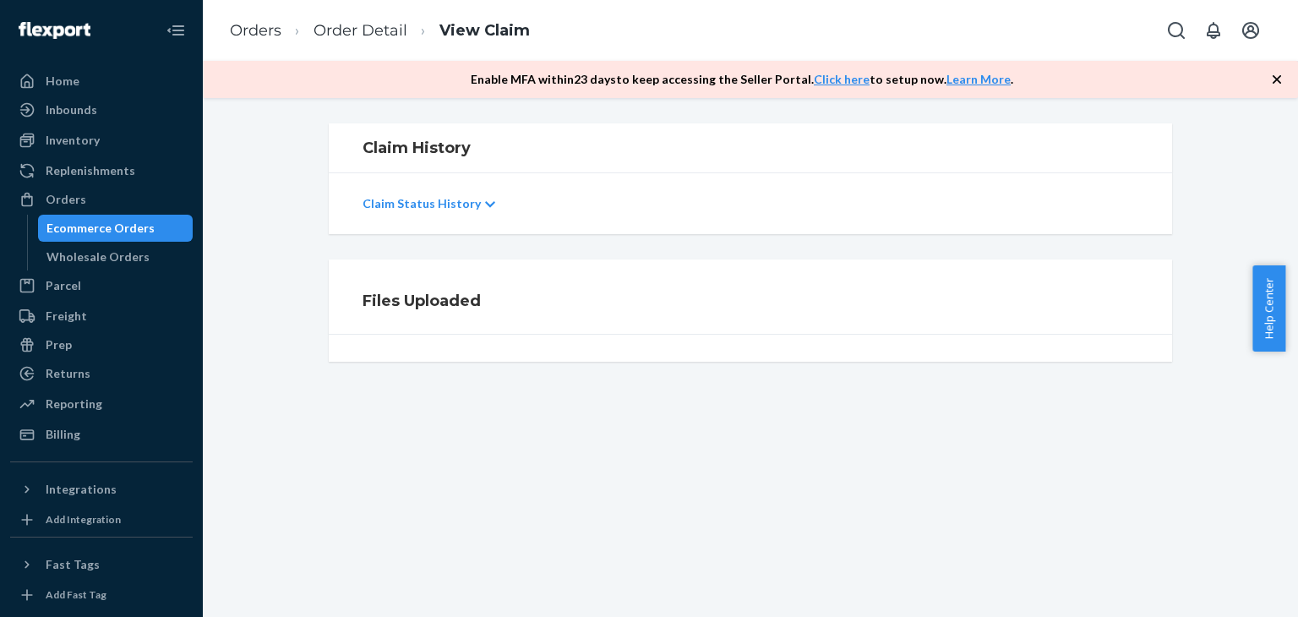
click at [485, 199] on icon at bounding box center [490, 205] width 10 height 12
click at [474, 199] on div "Claim History Claim Status History Files Uploaded" at bounding box center [750, 357] width 1095 height 519
